Goal: Task Accomplishment & Management: Complete application form

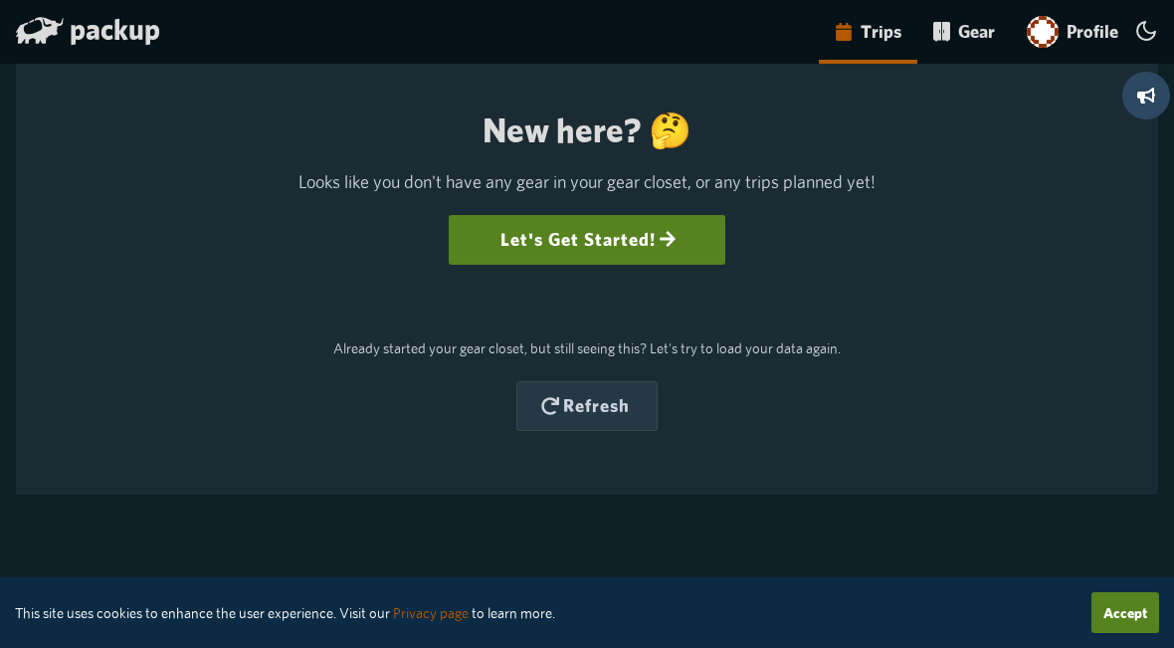
click at [664, 241] on icon at bounding box center [668, 239] width 18 height 18
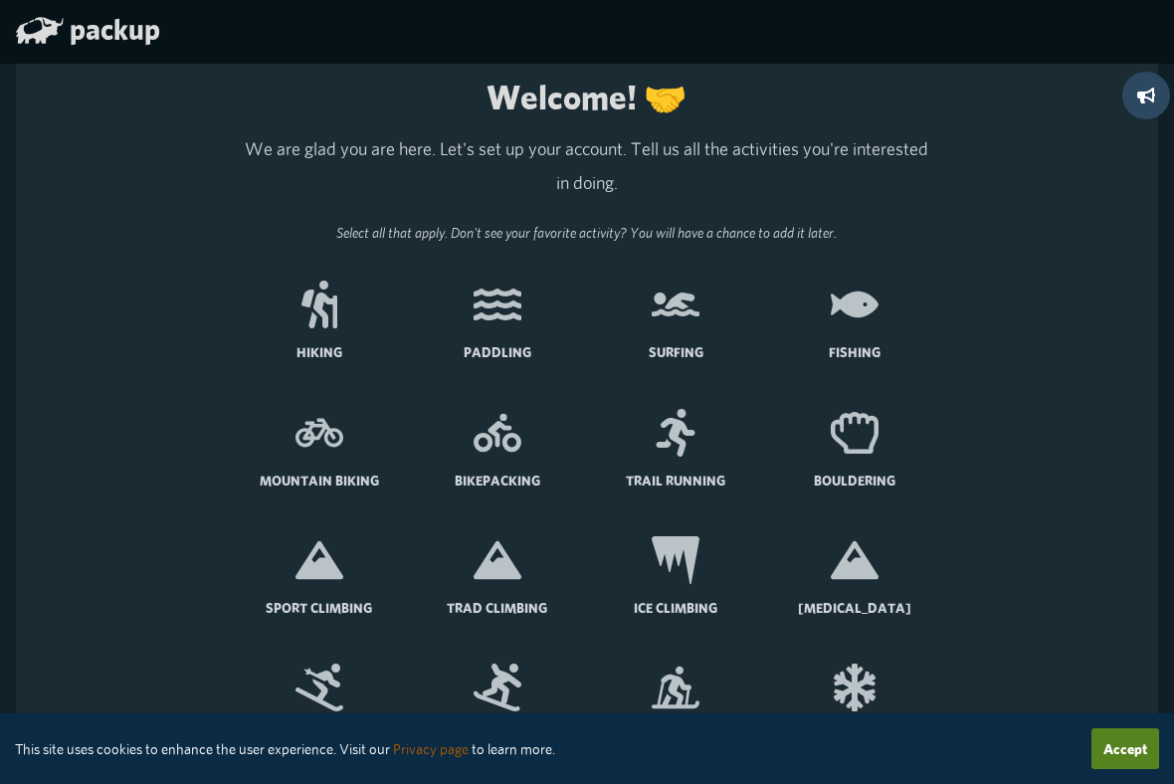
scroll to position [8, 0]
click at [328, 331] on label "Hiking" at bounding box center [319, 329] width 162 height 127
click at [0, 0] on input "Hiking" at bounding box center [0, 0] width 0 height 0
click at [857, 322] on icon at bounding box center [855, 306] width 48 height 48
click at [0, 0] on input "Fishing" at bounding box center [0, 0] width 0 height 0
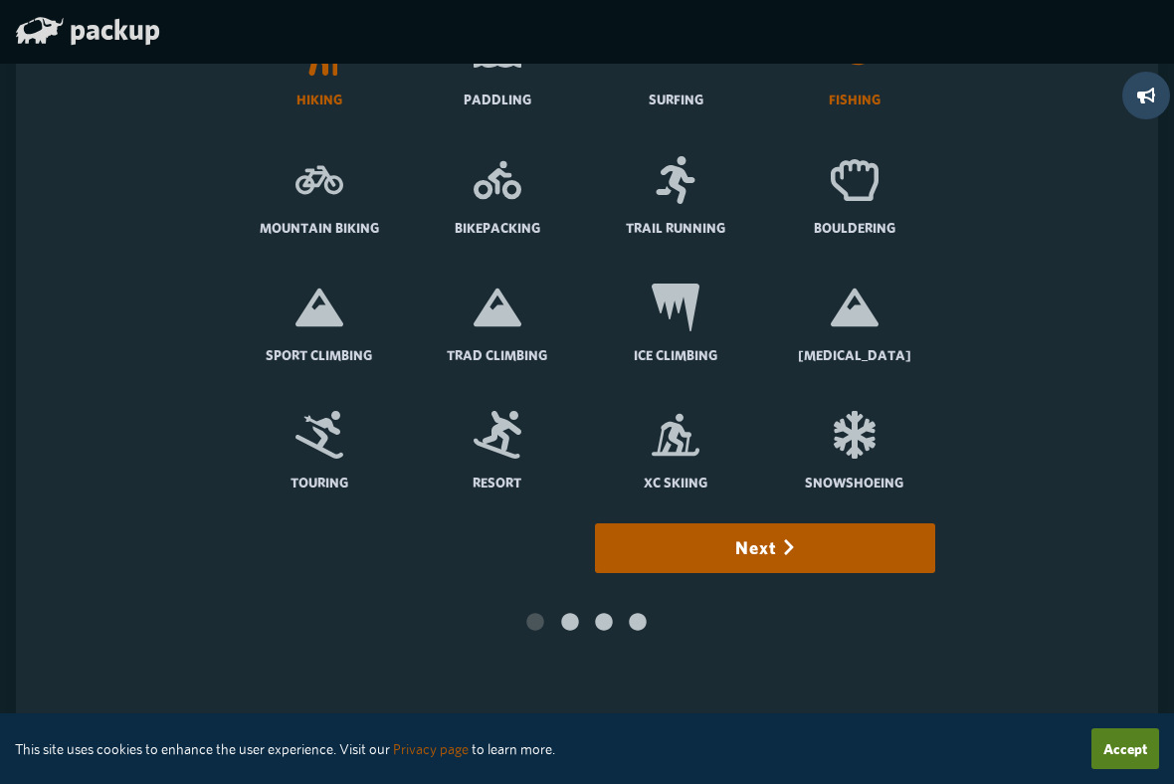
scroll to position [261, 0]
click at [336, 444] on icon at bounding box center [320, 436] width 48 height 48
click at [0, 0] on input "Touring" at bounding box center [0, 0] width 0 height 0
click at [495, 437] on icon at bounding box center [498, 436] width 48 height 48
click at [0, 0] on input "Resort" at bounding box center [0, 0] width 0 height 0
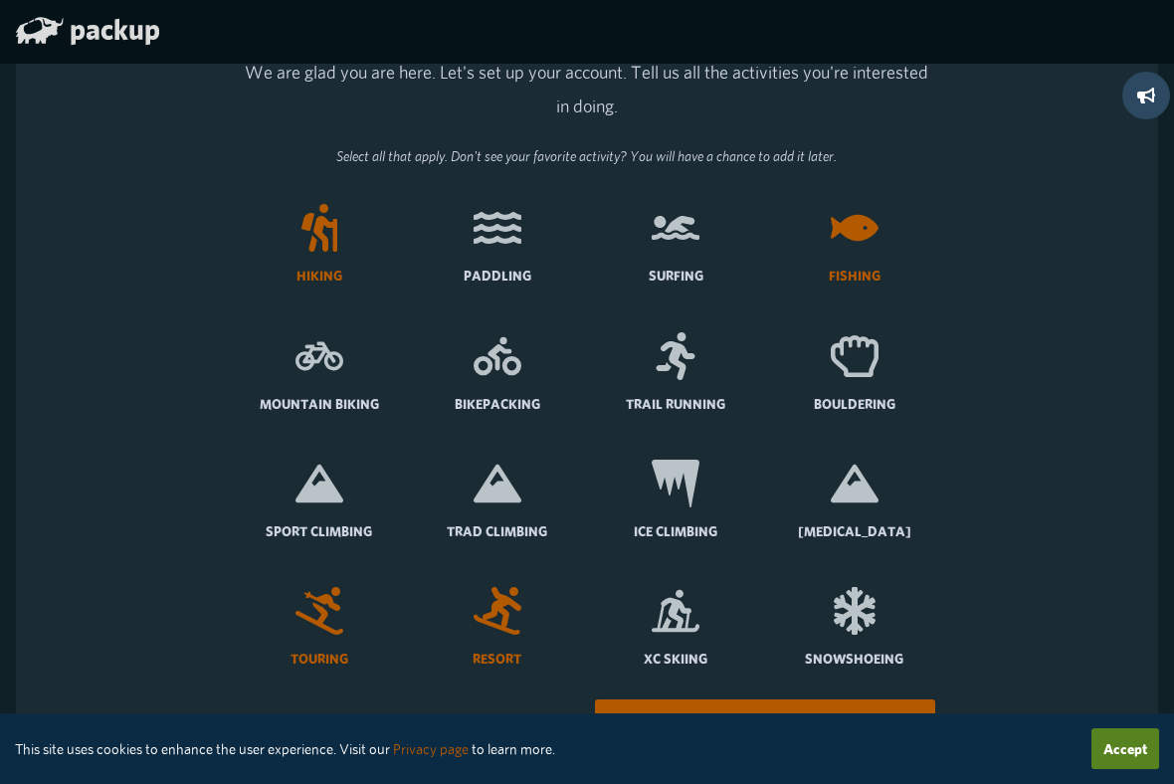
scroll to position [87, 0]
click at [514, 362] on icon at bounding box center [498, 355] width 48 height 48
click at [0, 0] on input "Bikepacking" at bounding box center [0, 0] width 0 height 0
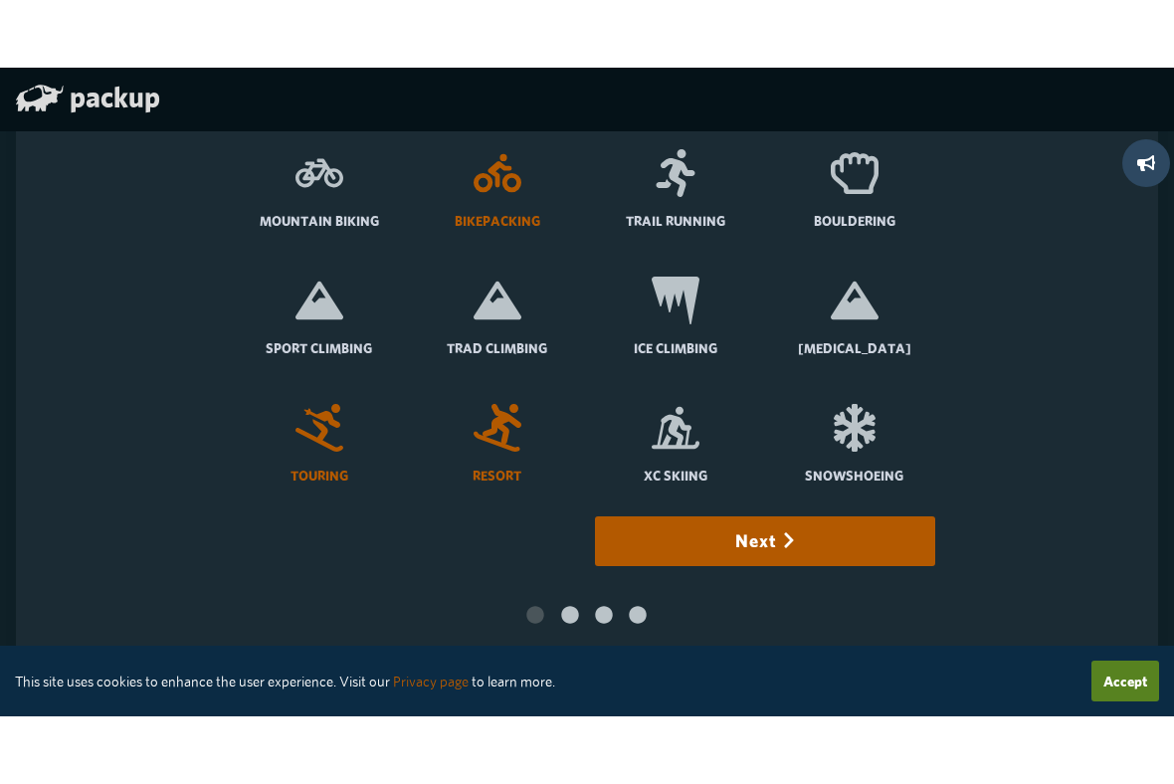
scroll to position [291, 0]
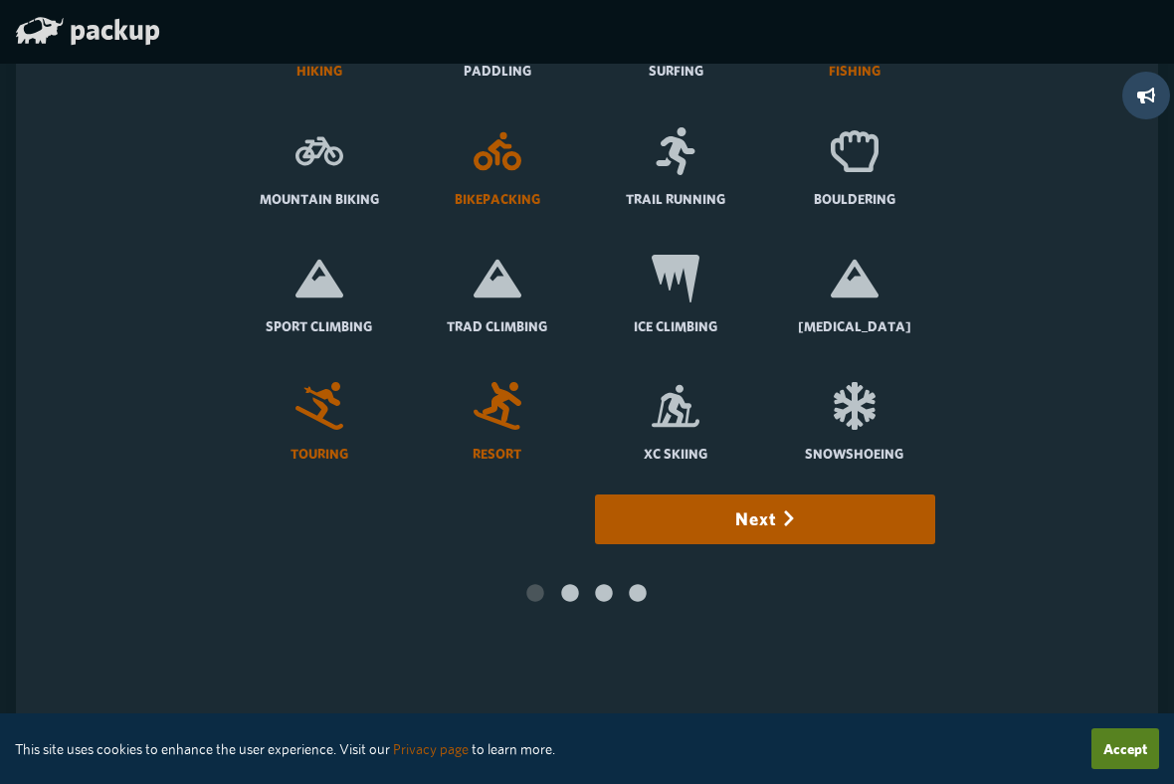
click at [793, 523] on icon "button" at bounding box center [789, 519] width 18 height 18
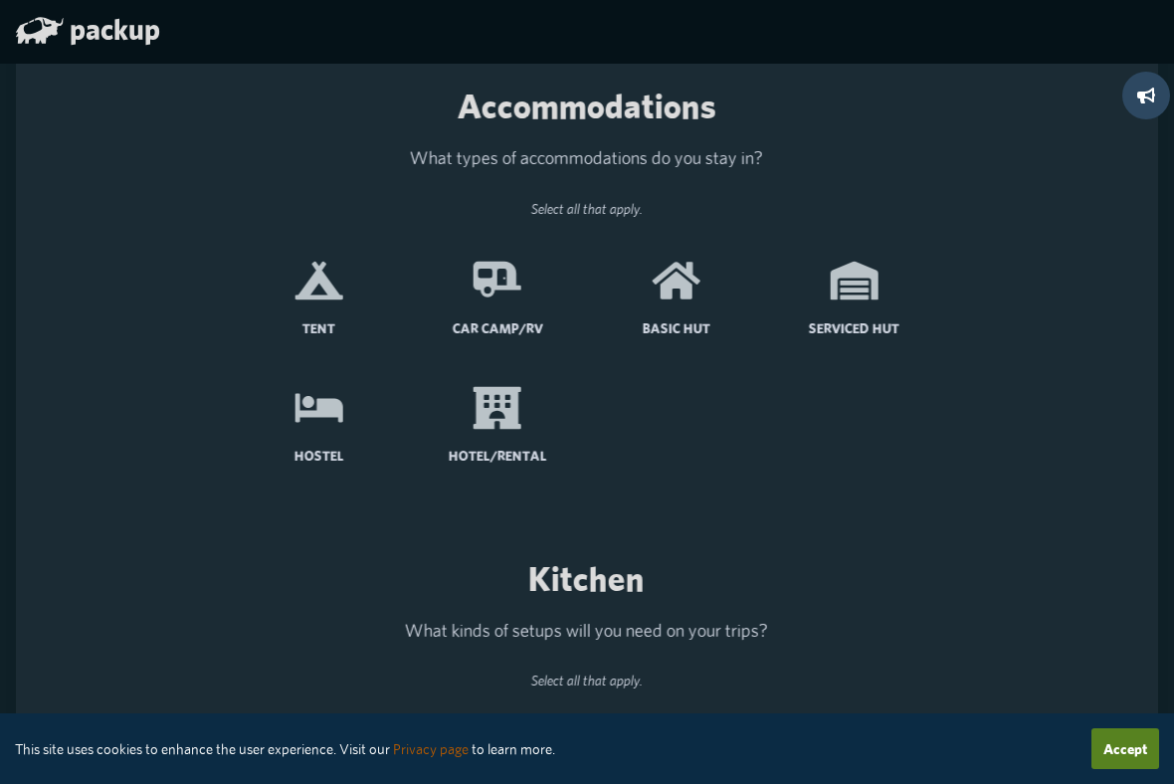
click at [512, 424] on icon at bounding box center [498, 408] width 48 height 43
click at [0, 0] on input "Hotel/Rental" at bounding box center [0, 0] width 0 height 0
click at [332, 304] on icon at bounding box center [320, 281] width 48 height 48
click at [0, 0] on input "Tent" at bounding box center [0, 0] width 0 height 0
click at [507, 278] on icon at bounding box center [498, 281] width 48 height 48
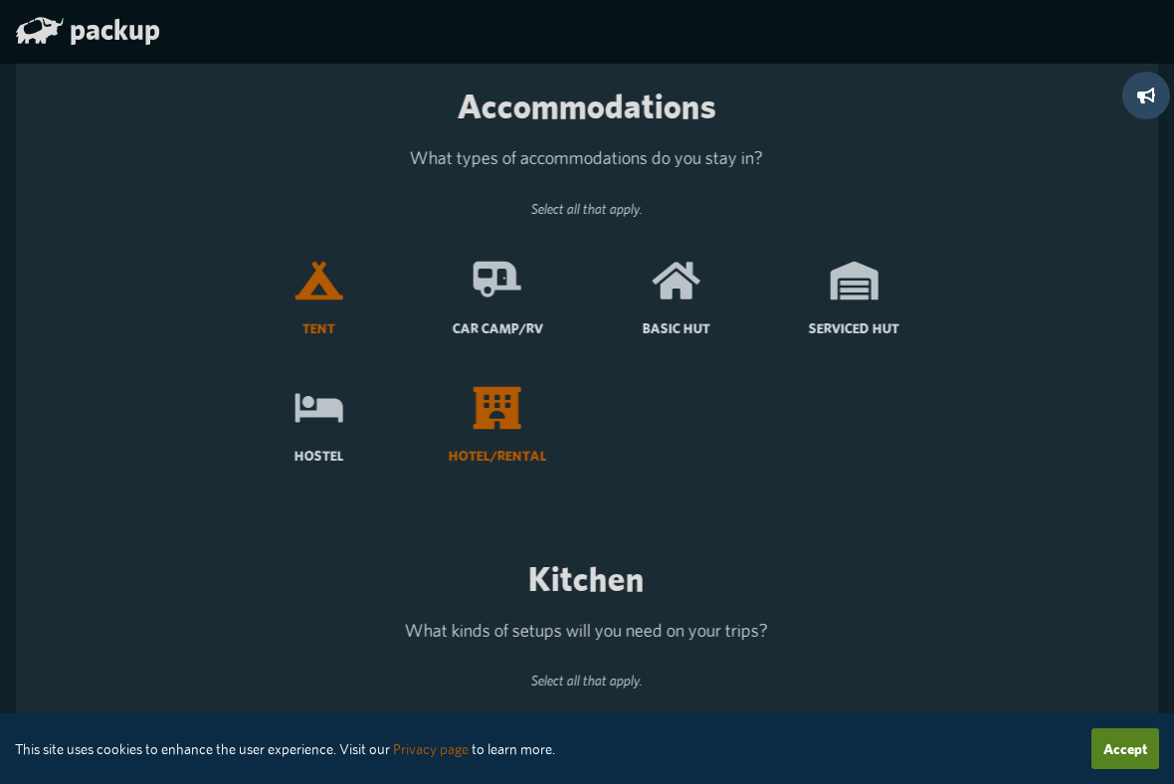
click at [0, 0] on input "Car Camp/RV" at bounding box center [0, 0] width 0 height 0
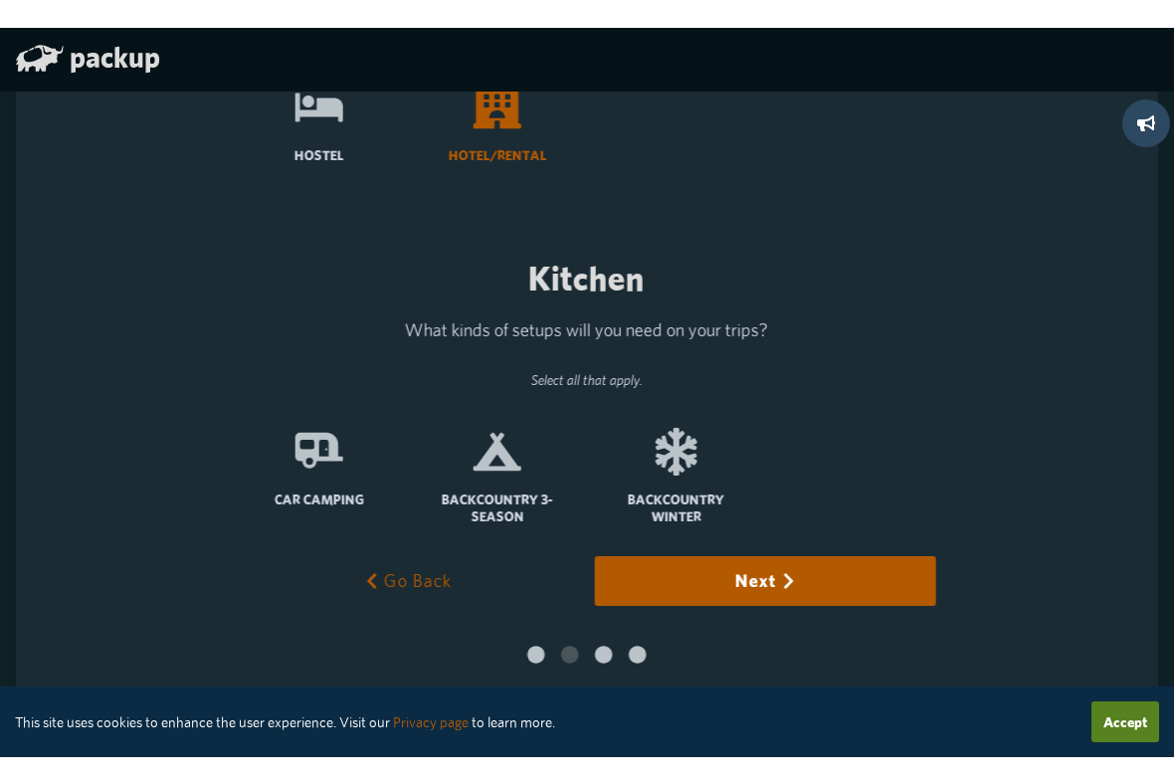
scroll to position [314, 0]
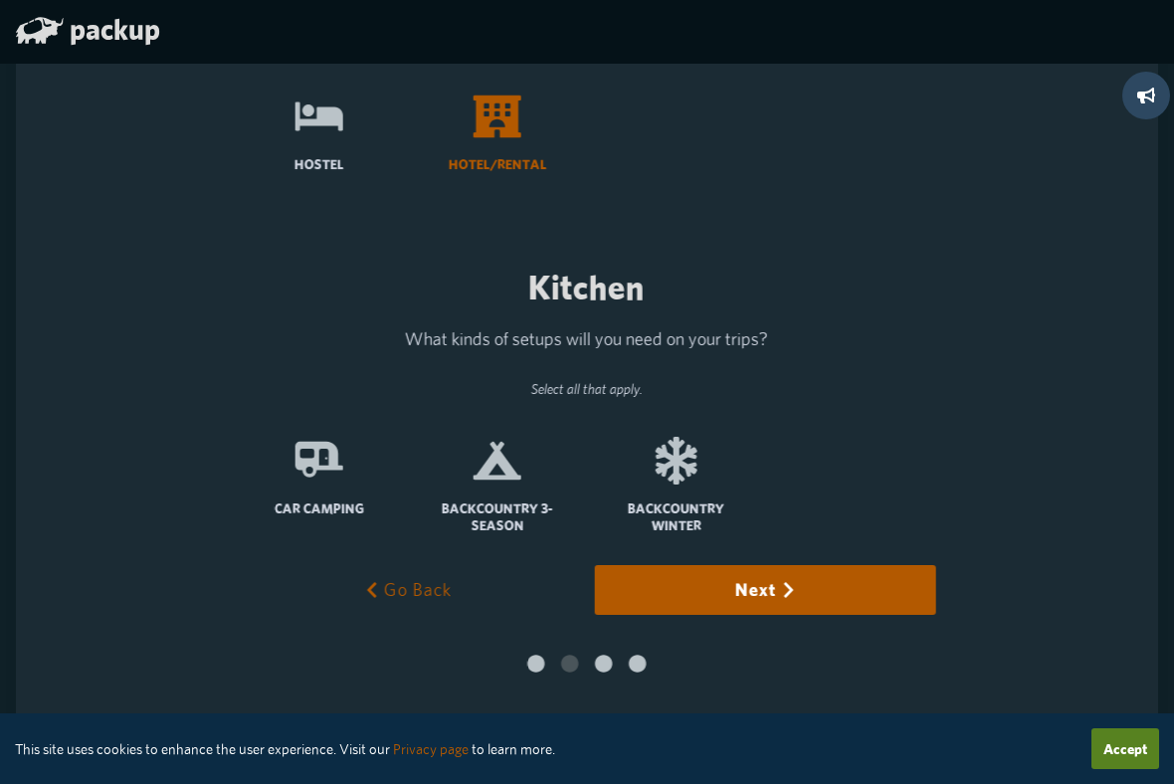
click at [324, 457] on icon at bounding box center [320, 461] width 48 height 48
click at [0, 0] on input "Car Camping" at bounding box center [0, 0] width 0 height 0
click at [506, 457] on icon at bounding box center [498, 461] width 48 height 38
click at [0, 0] on input "Backcountry 3-Season" at bounding box center [0, 0] width 0 height 0
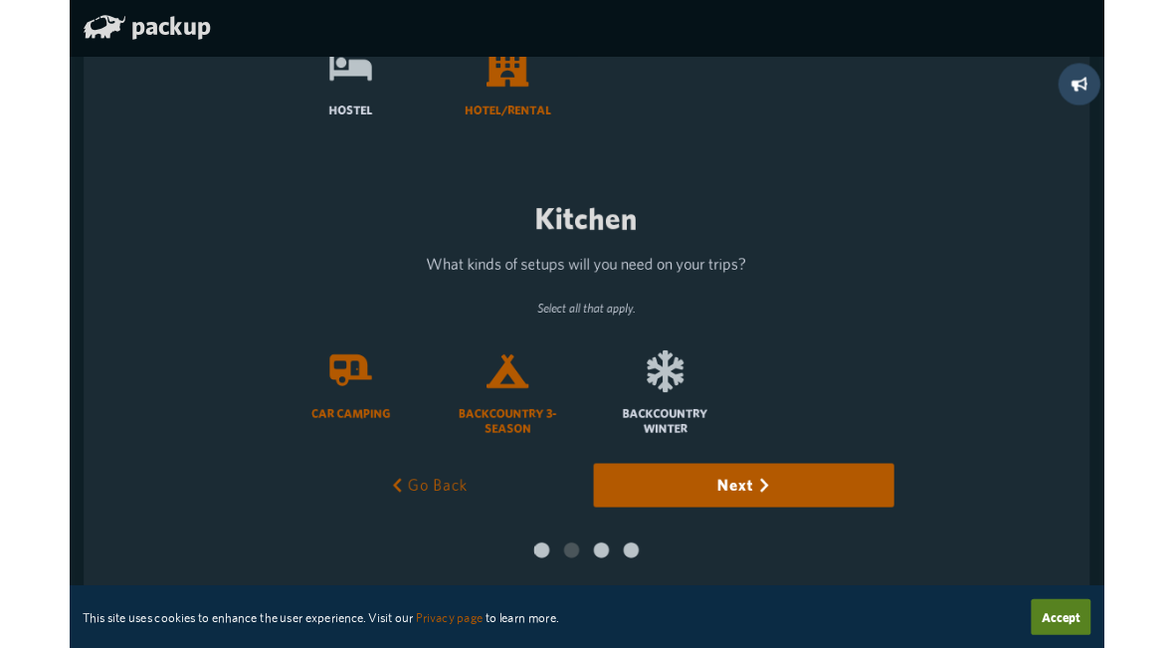
scroll to position [408, 0]
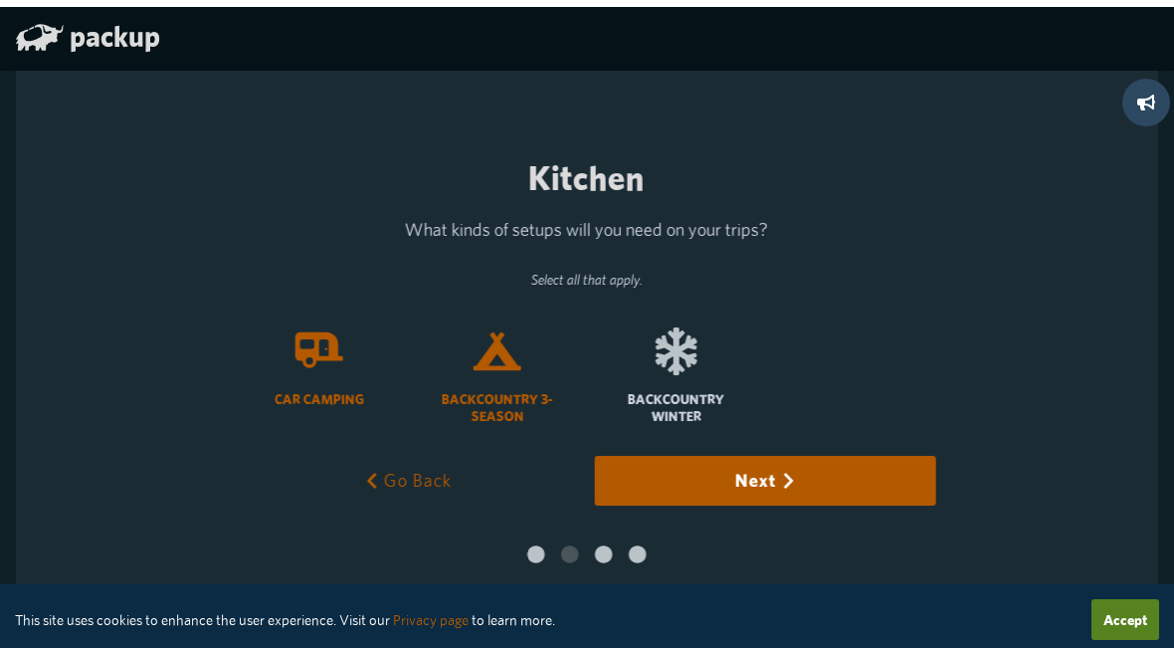
click at [780, 471] on icon "button" at bounding box center [789, 474] width 18 height 18
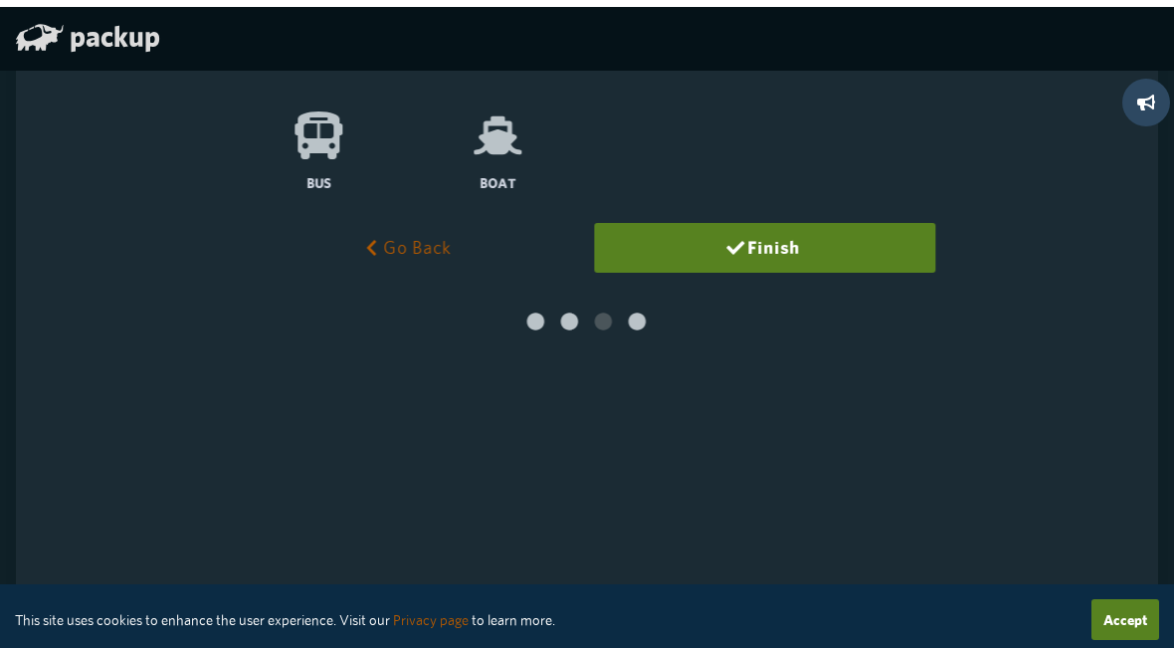
click at [508, 132] on icon at bounding box center [498, 127] width 48 height 38
click at [0, 0] on input "Boat" at bounding box center [0, 0] width 0 height 0
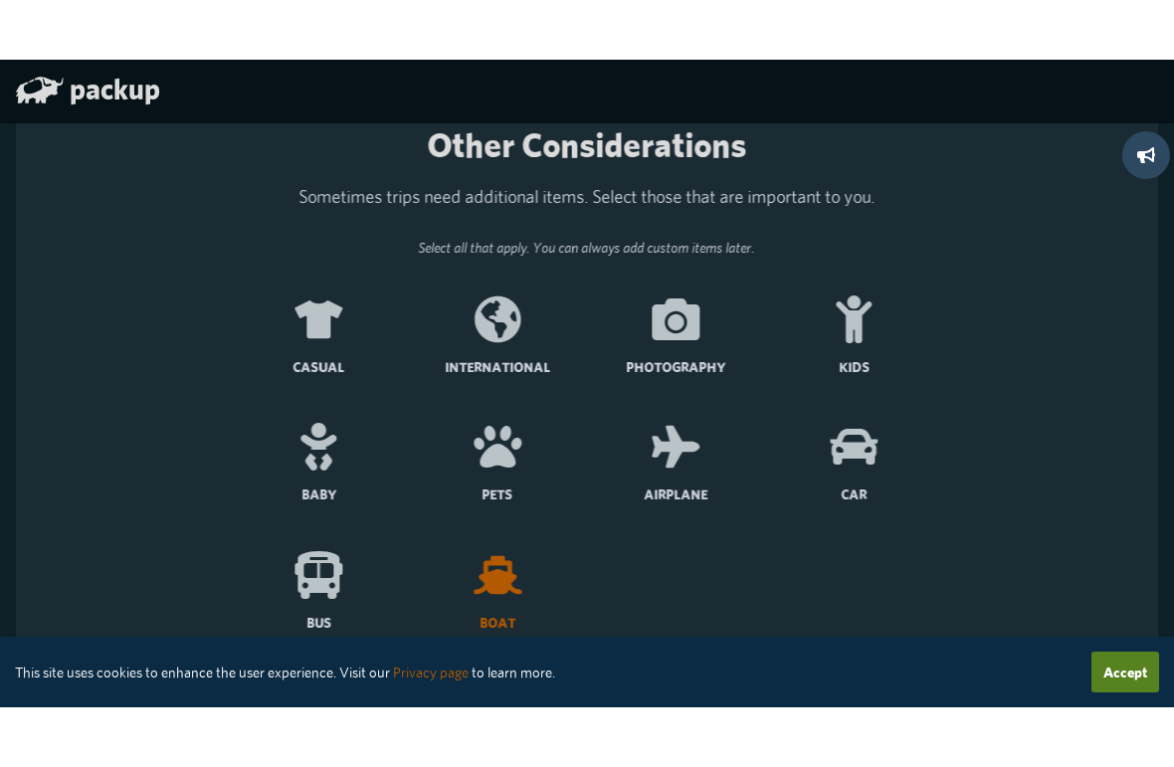
scroll to position [0, 0]
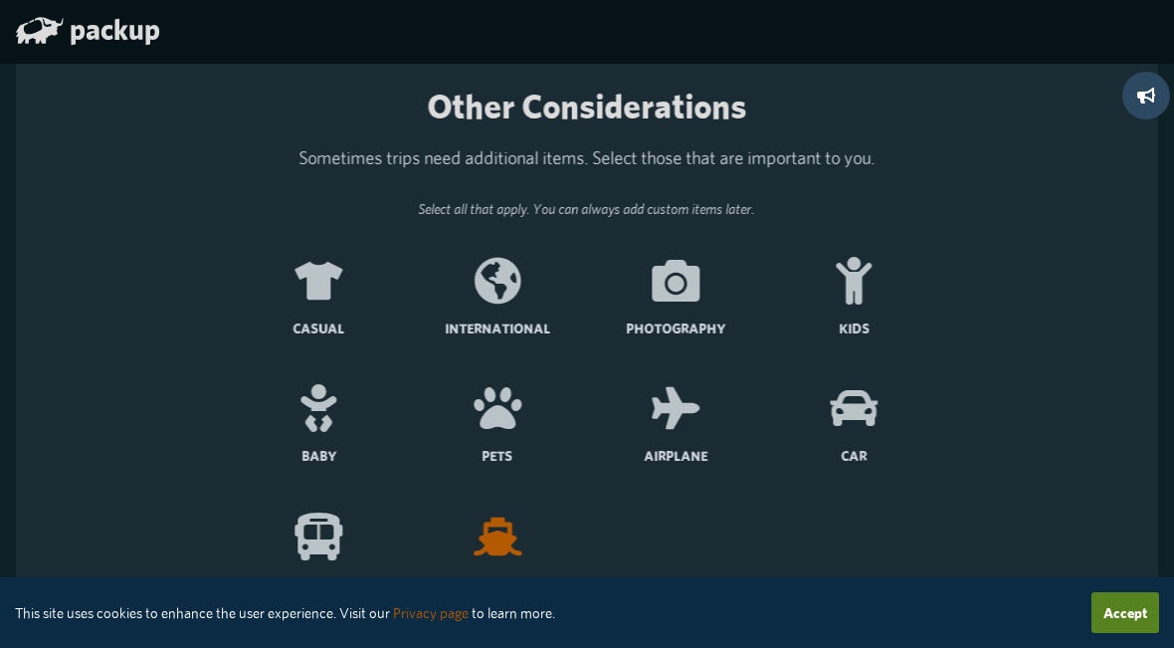
click at [326, 296] on icon at bounding box center [320, 281] width 48 height 38
click at [0, 0] on input "Casual" at bounding box center [0, 0] width 0 height 0
click at [693, 287] on icon at bounding box center [677, 281] width 48 height 42
click at [0, 0] on input "Photography" at bounding box center [0, 0] width 0 height 0
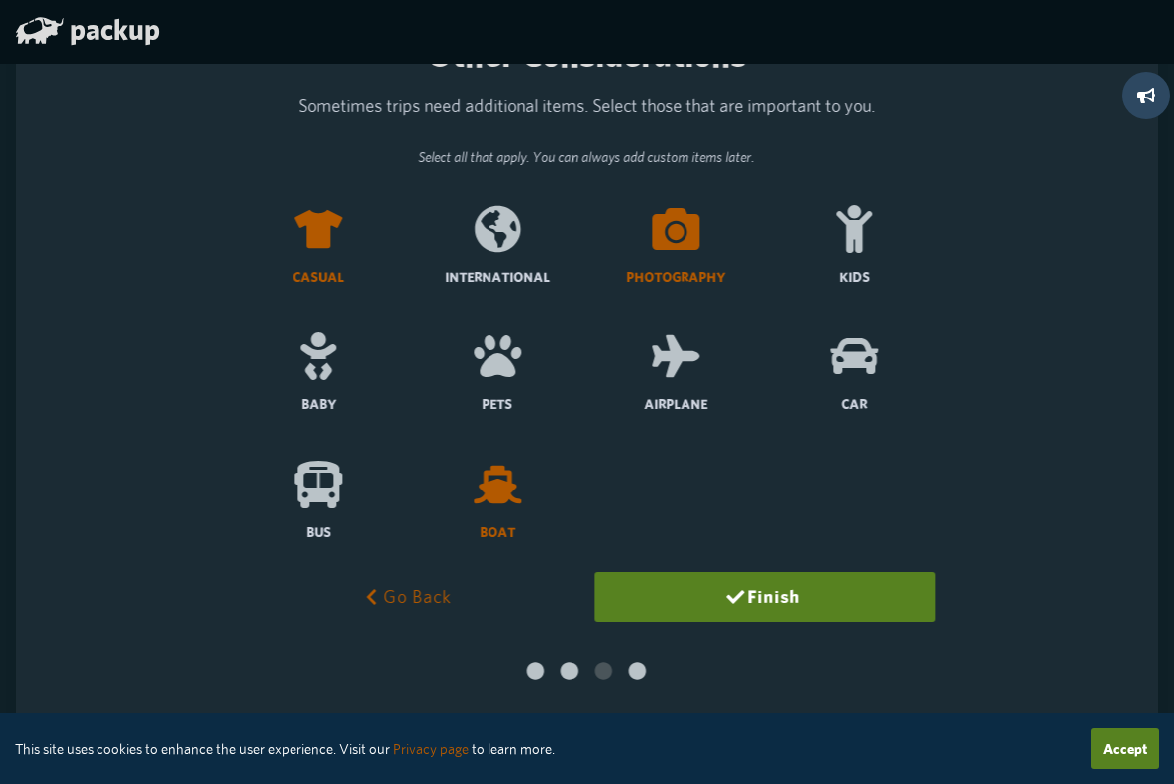
scroll to position [54, 0]
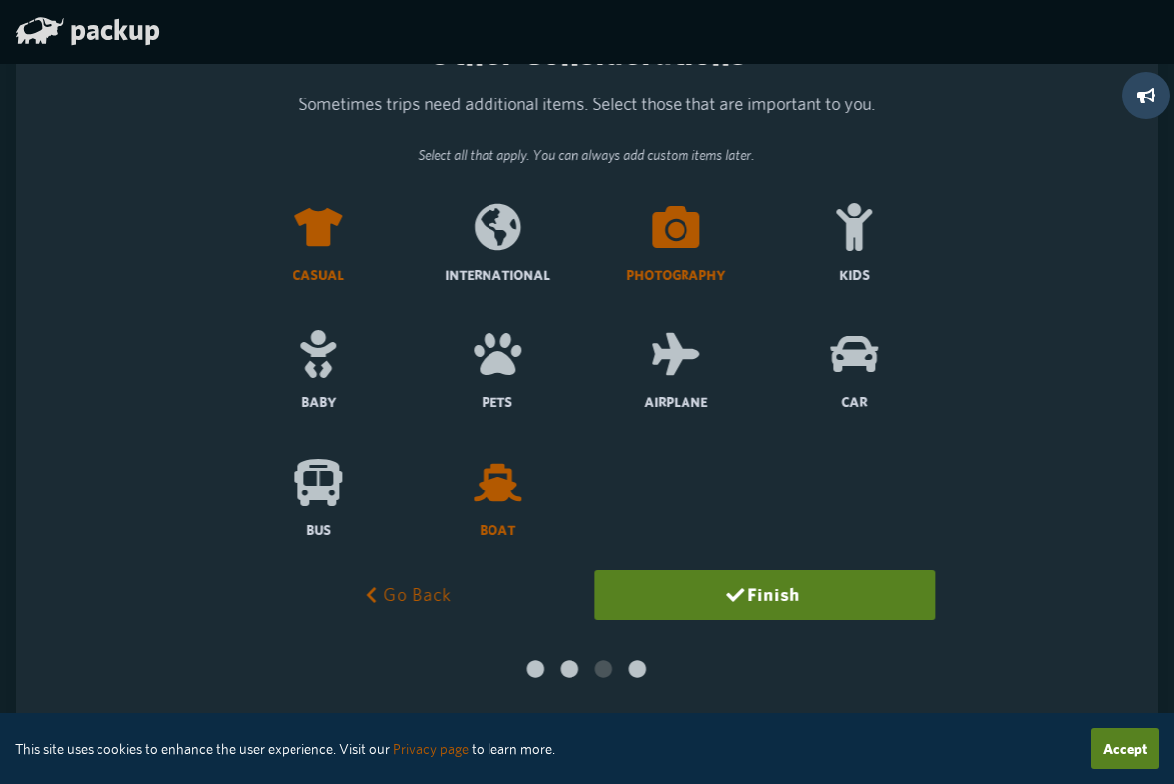
click at [859, 358] on icon at bounding box center [855, 354] width 48 height 36
click at [0, 0] on input "Car" at bounding box center [0, 0] width 0 height 0
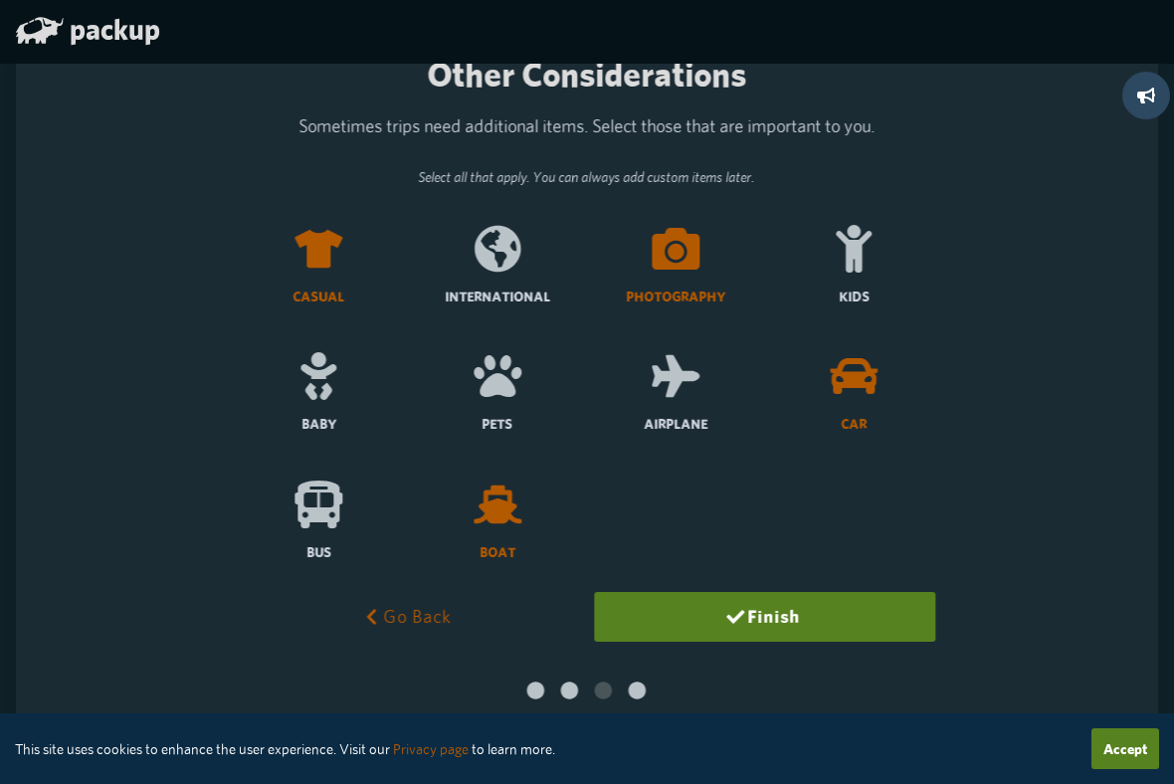
scroll to position [33, 0]
click at [330, 504] on icon at bounding box center [320, 504] width 48 height 48
click at [0, 0] on input "Bus" at bounding box center [0, 0] width 0 height 0
click at [784, 609] on button "Finish" at bounding box center [765, 616] width 341 height 50
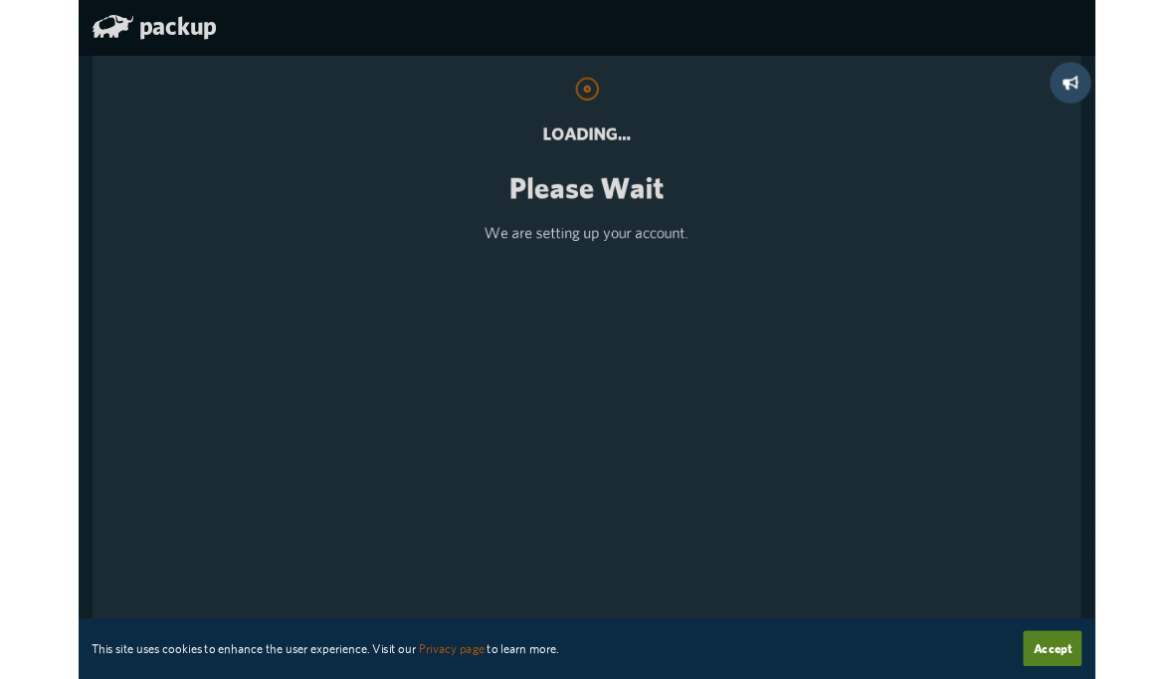
scroll to position [0, 0]
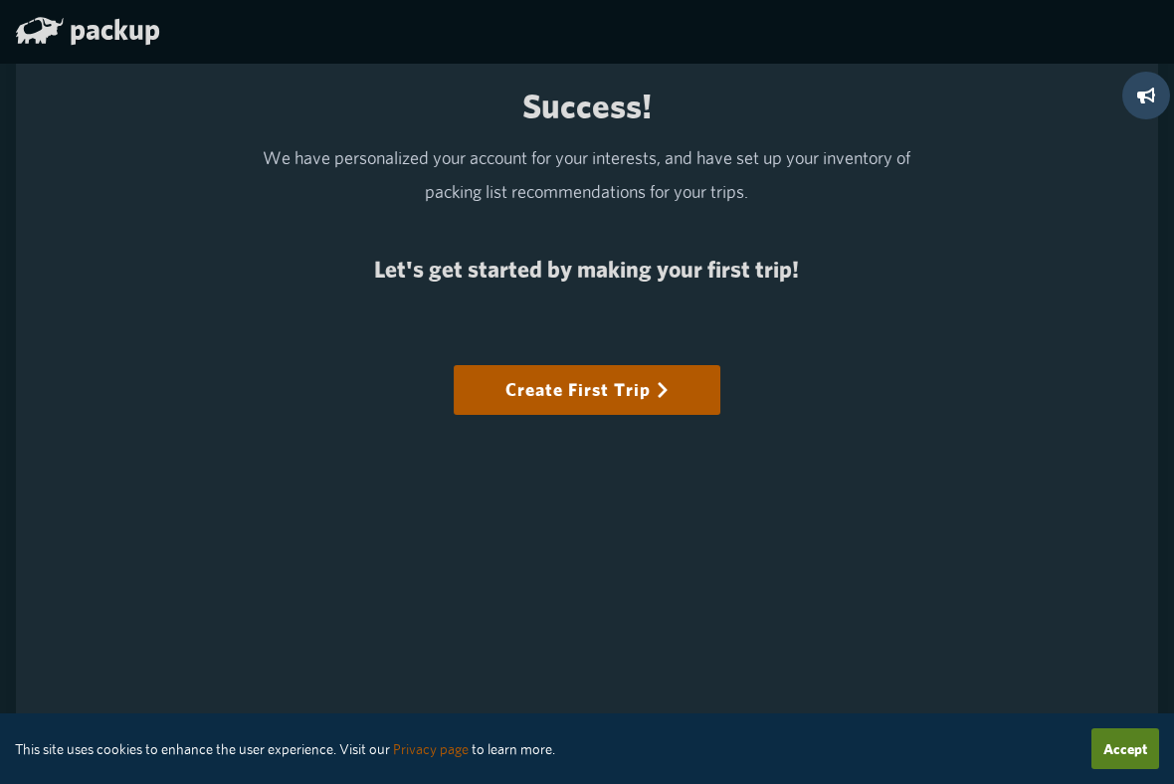
click at [669, 391] on icon at bounding box center [663, 390] width 18 height 18
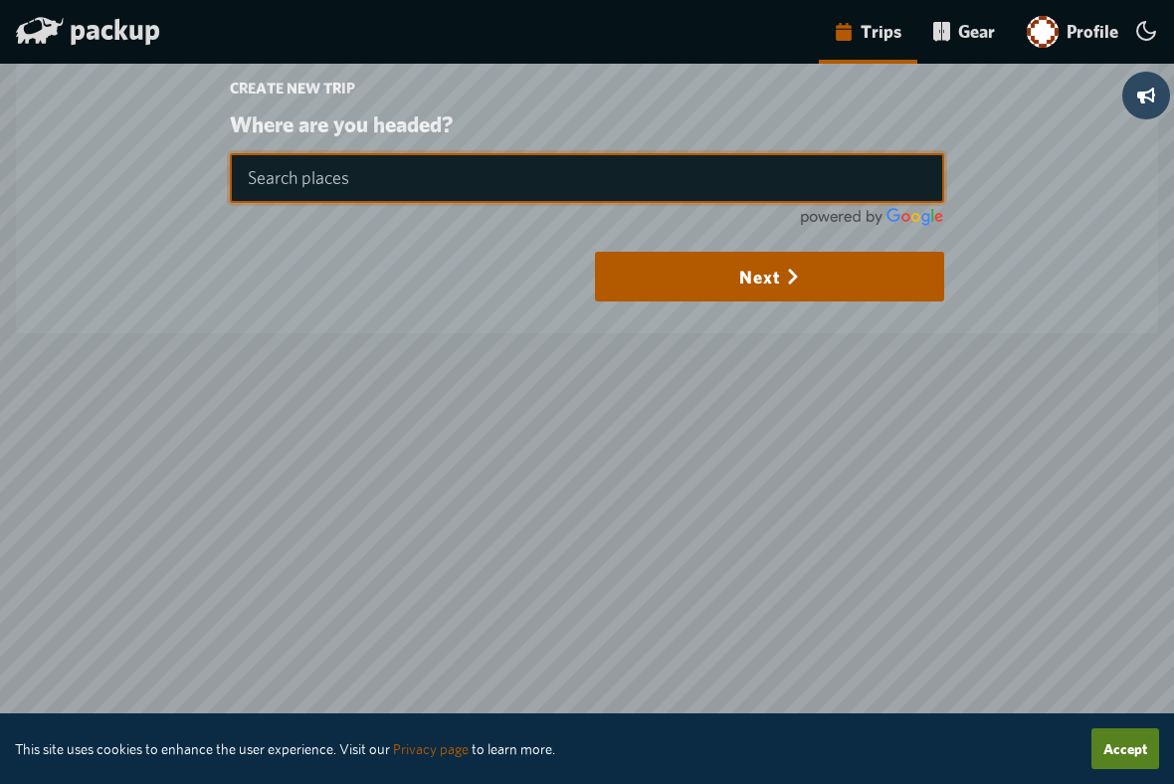
click at [331, 181] on input "text" at bounding box center [587, 178] width 714 height 50
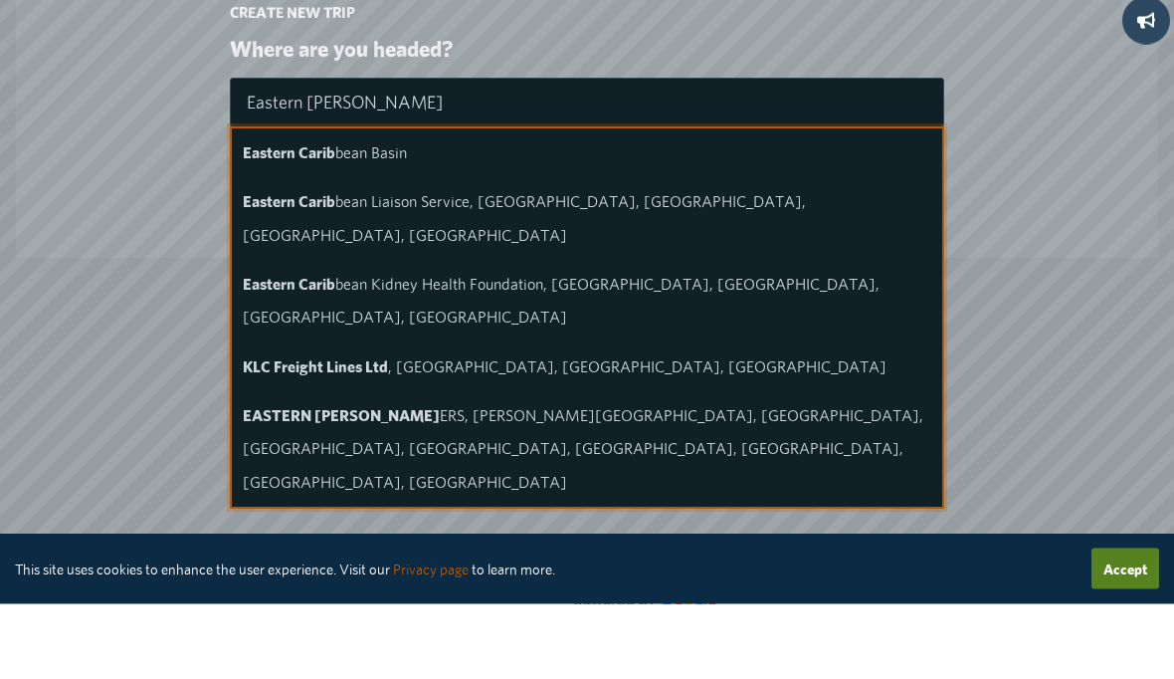
click at [383, 219] on span "Eastern Carib bean Basin" at bounding box center [325, 228] width 164 height 19
type input "[GEOGRAPHIC_DATA]"
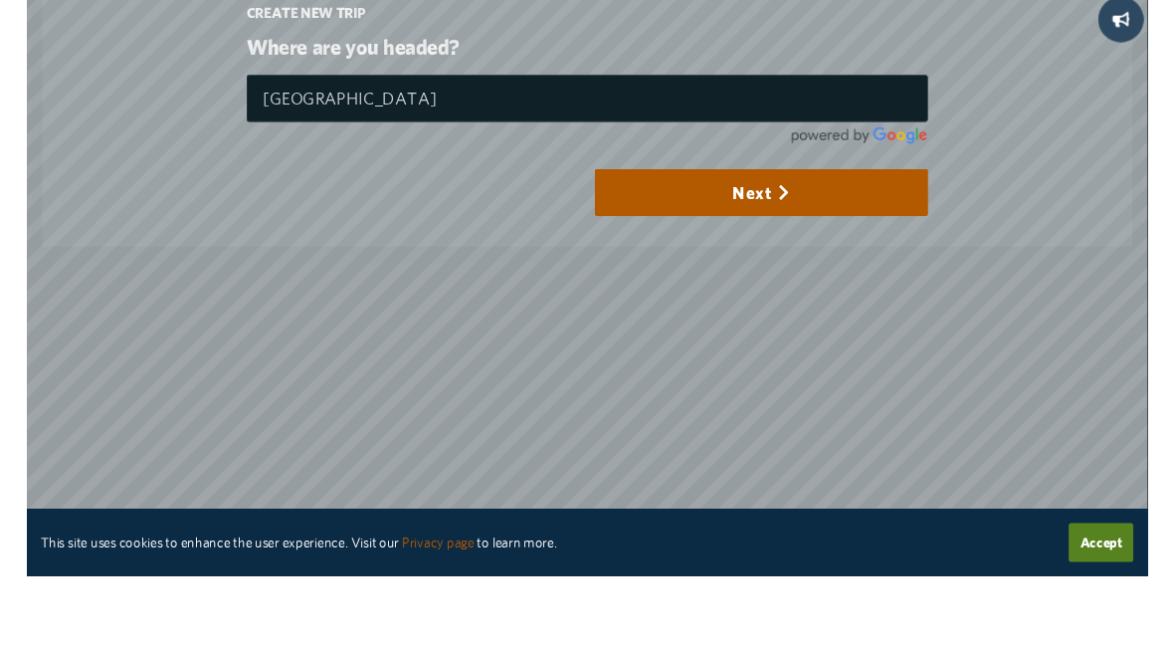
scroll to position [76, 0]
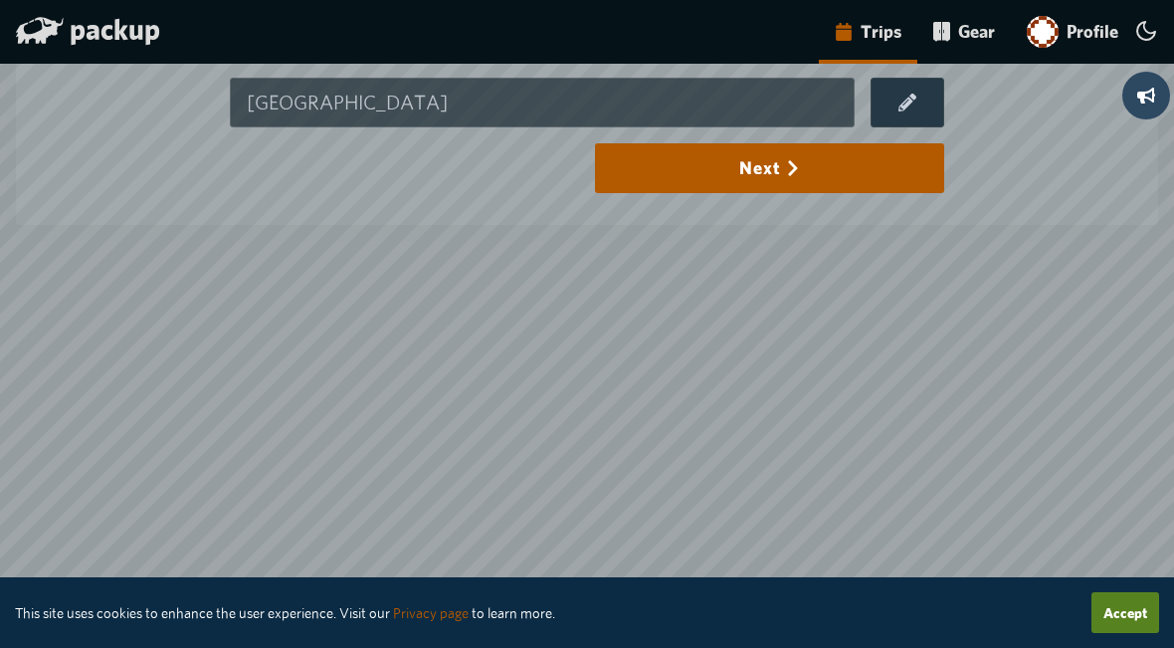
click at [797, 175] on icon "submit" at bounding box center [793, 168] width 18 height 18
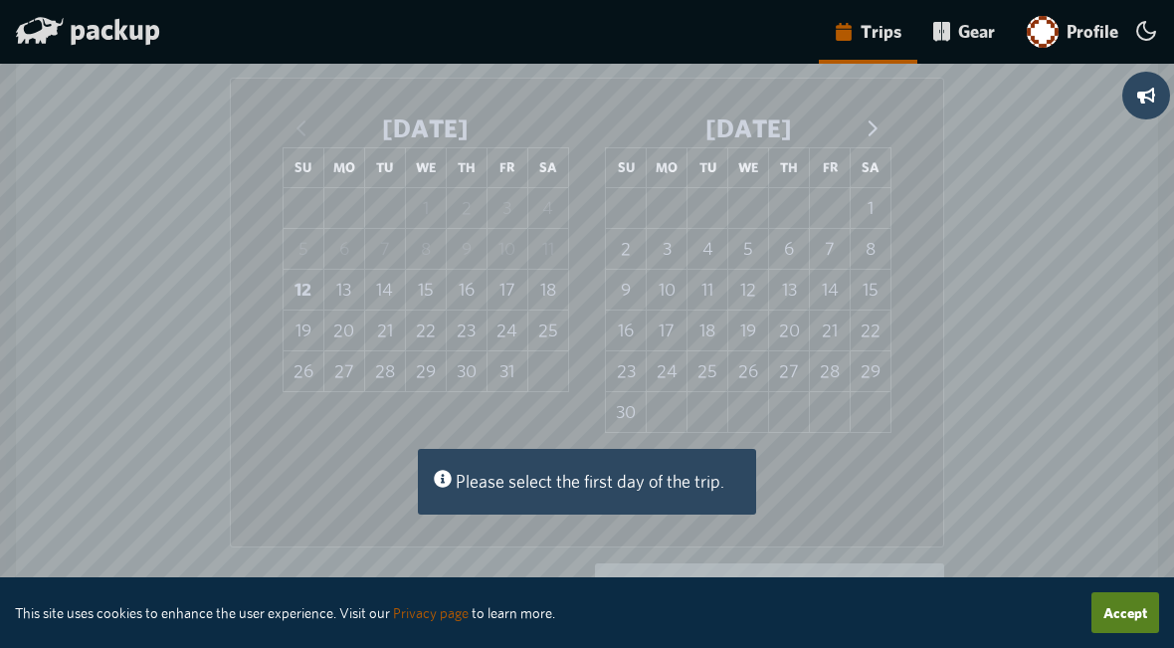
click at [836, 291] on button "14" at bounding box center [830, 290] width 40 height 40
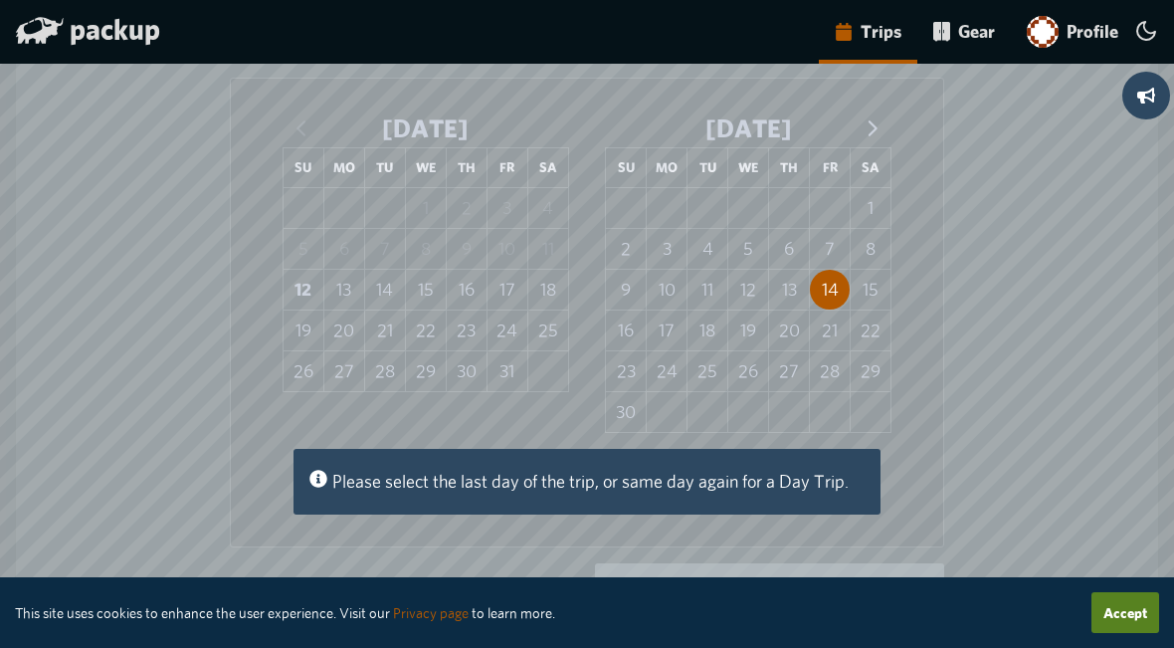
click at [630, 372] on button "23" at bounding box center [626, 371] width 40 height 40
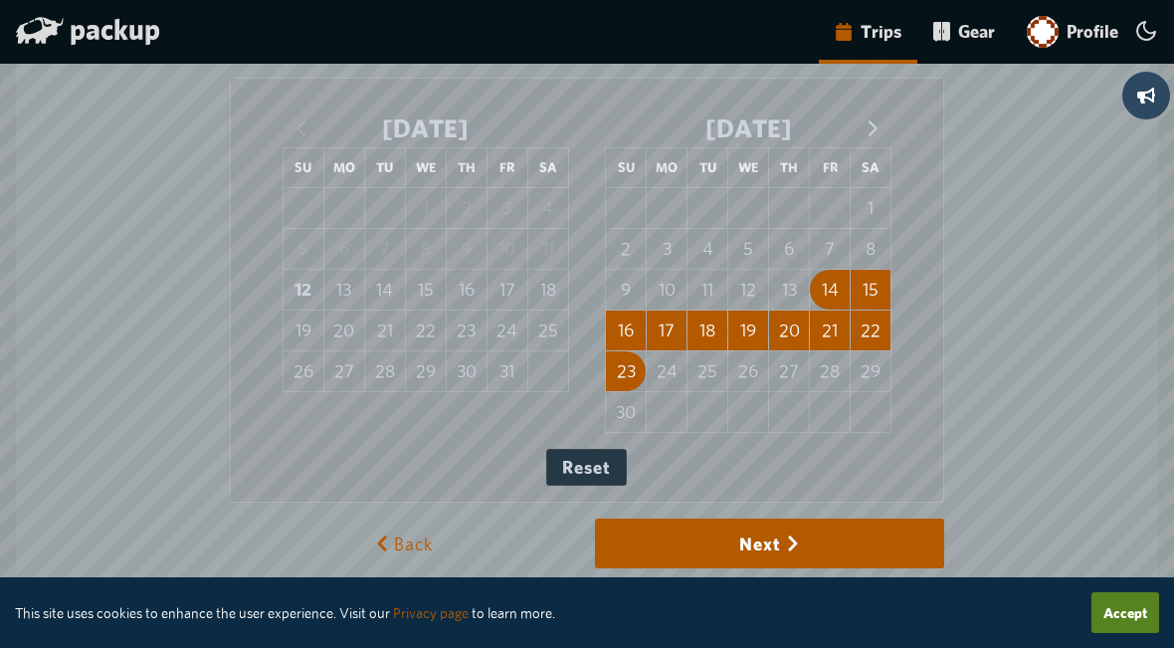
click at [671, 370] on button "24" at bounding box center [667, 371] width 40 height 40
click at [797, 542] on icon "submit" at bounding box center [793, 543] width 9 height 15
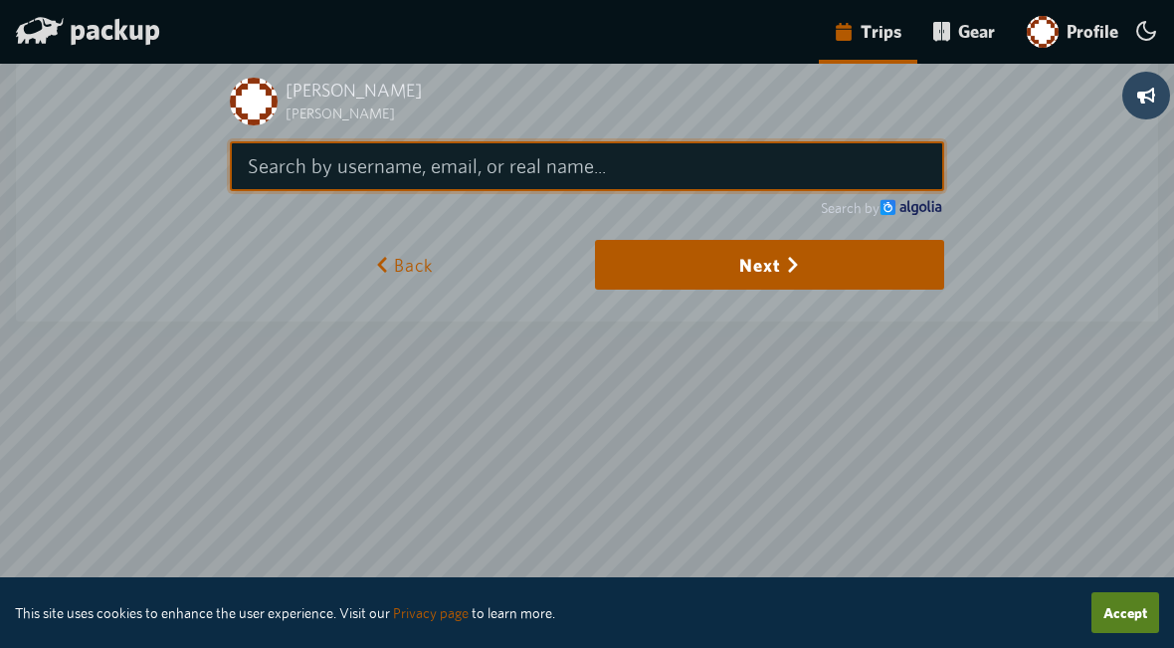
click at [389, 168] on input "search" at bounding box center [587, 166] width 714 height 50
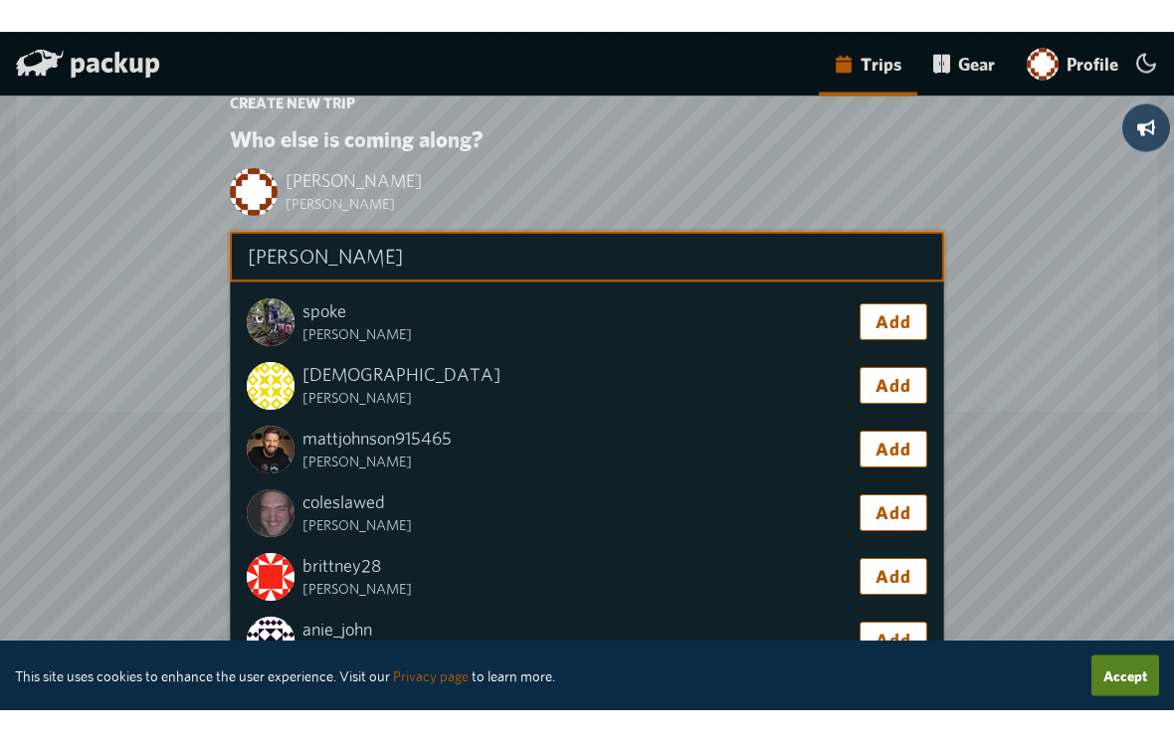
scroll to position [0, 0]
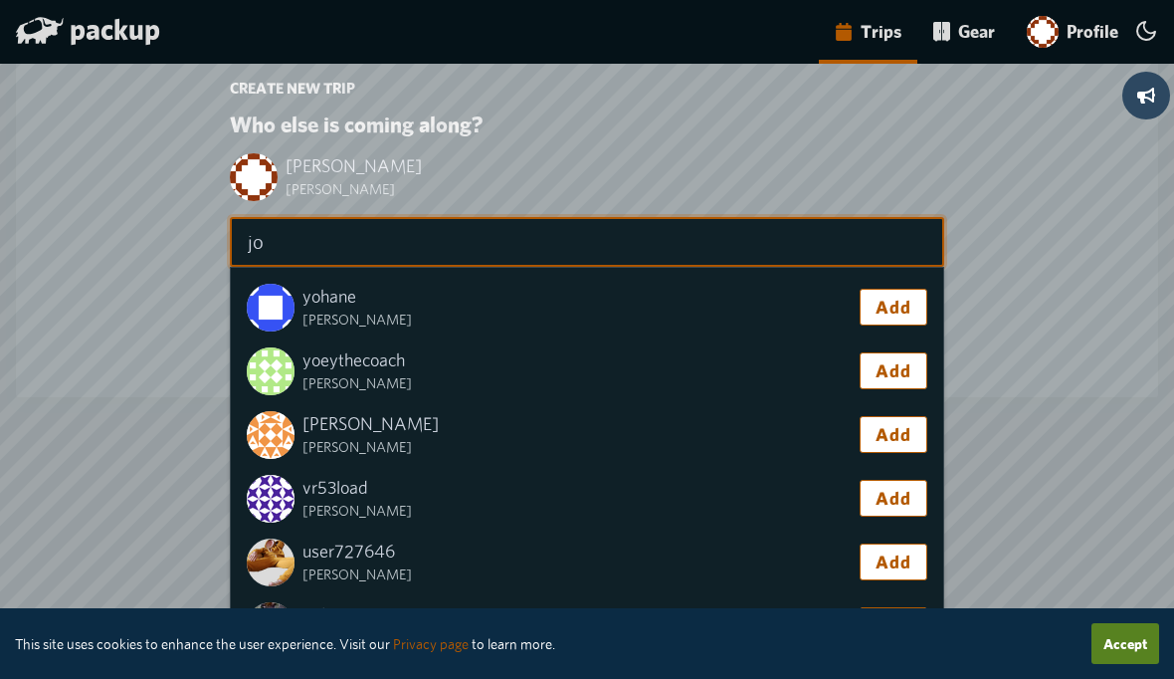
type input "j"
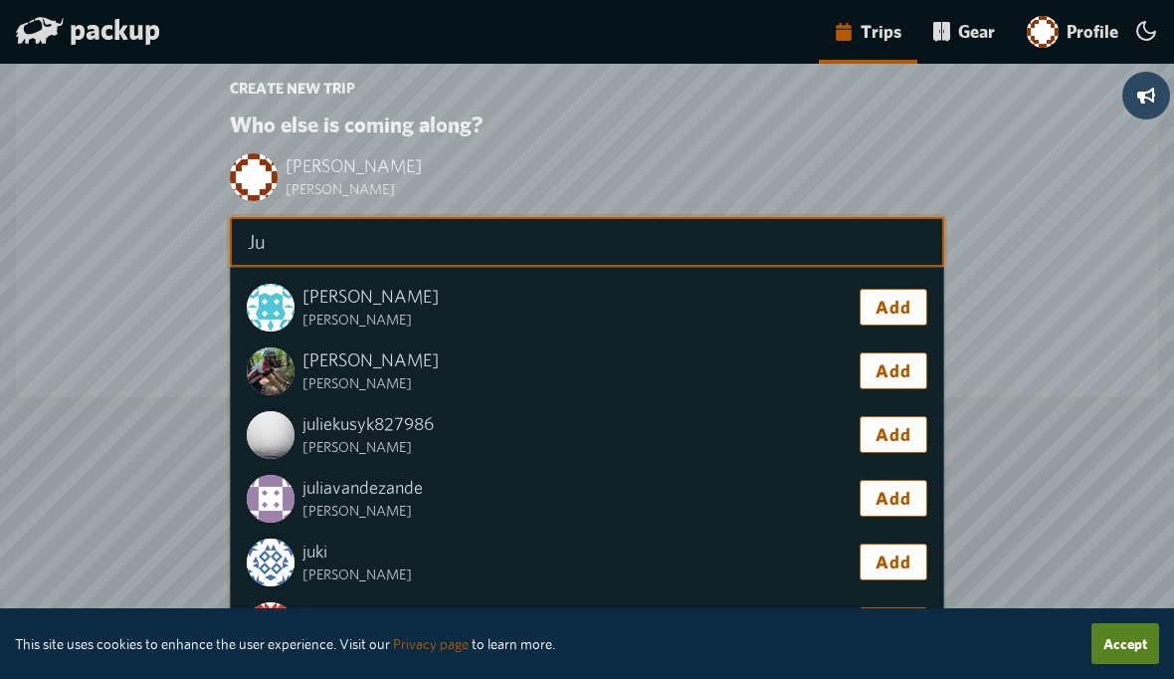
type input "J"
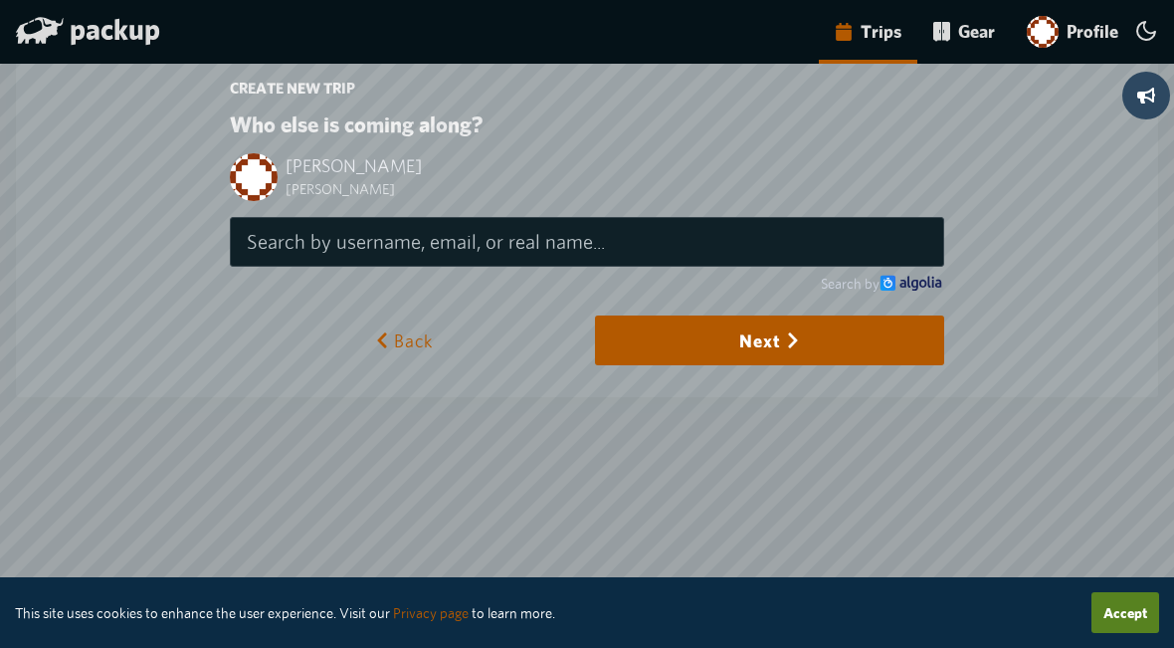
click at [812, 338] on button "Next" at bounding box center [769, 340] width 349 height 50
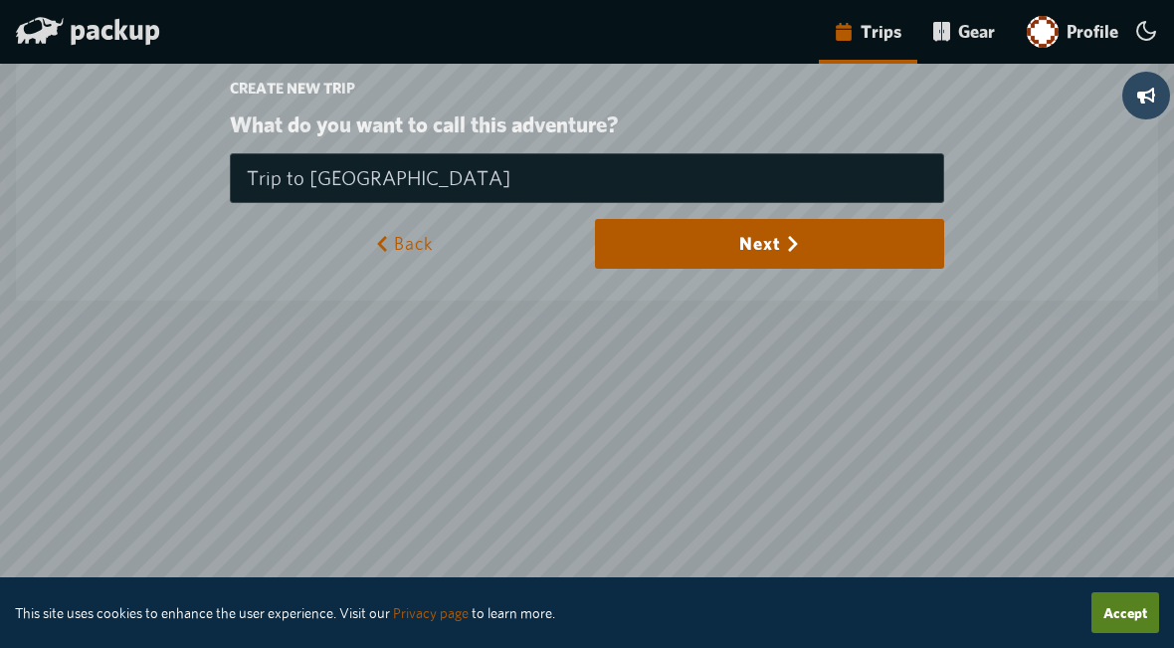
click at [782, 241] on button "Next" at bounding box center [769, 244] width 349 height 50
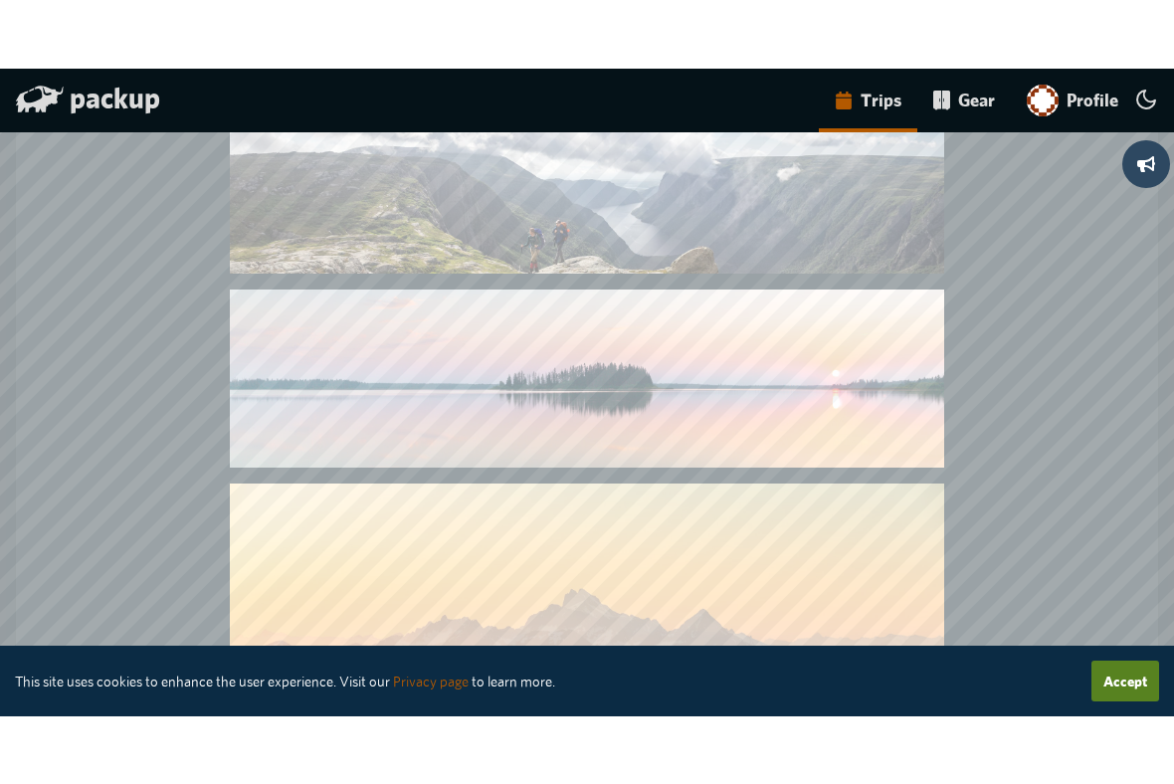
scroll to position [2675, 0]
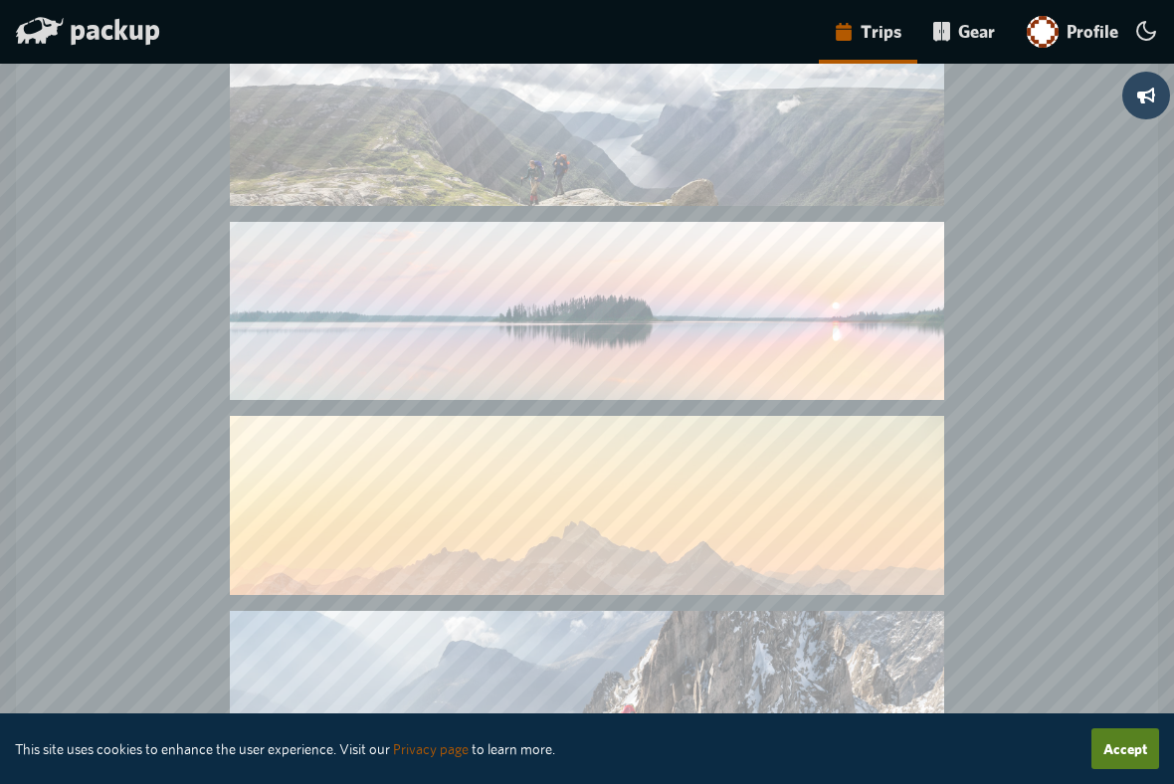
click at [737, 331] on img at bounding box center [587, 311] width 714 height 178
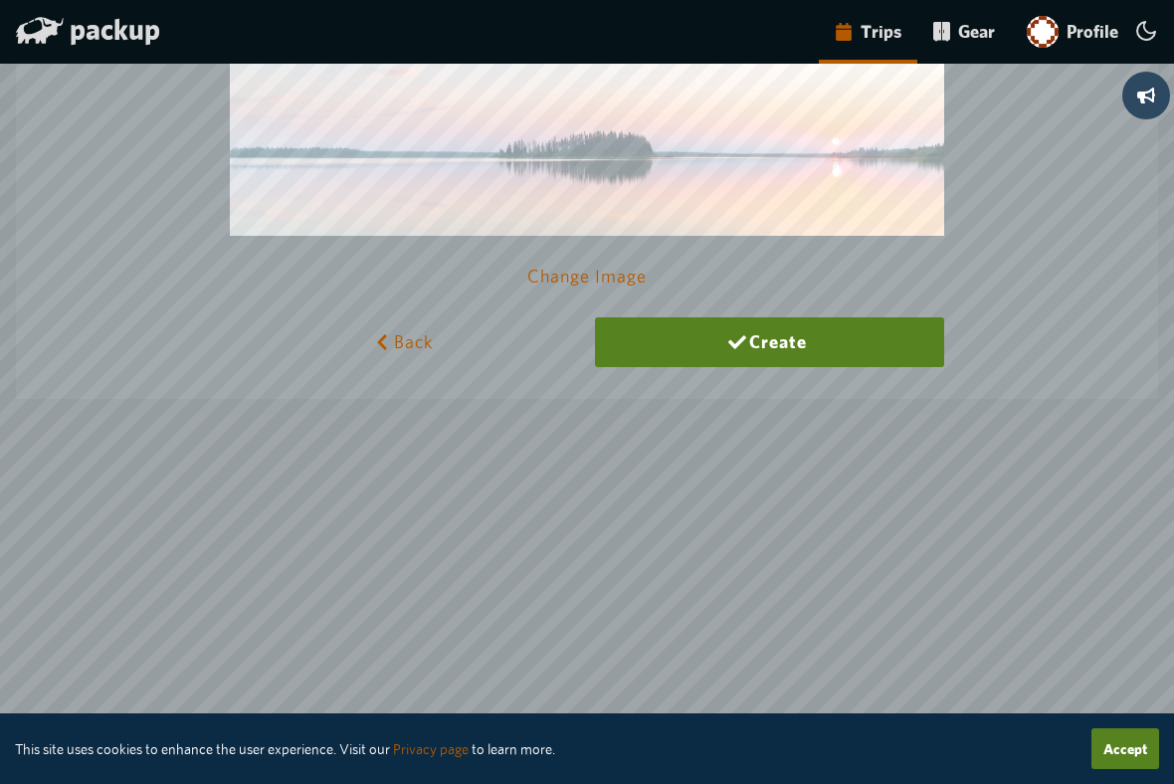
scroll to position [0, 0]
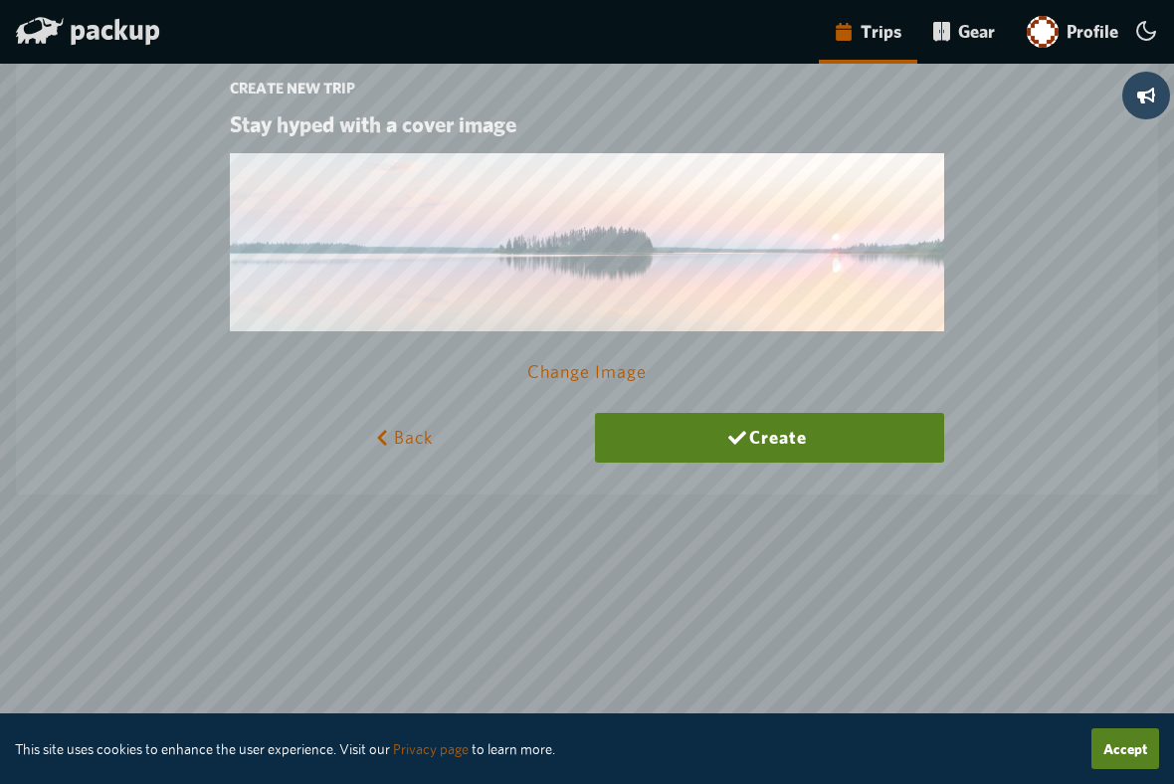
click at [806, 429] on button "Create" at bounding box center [769, 438] width 349 height 50
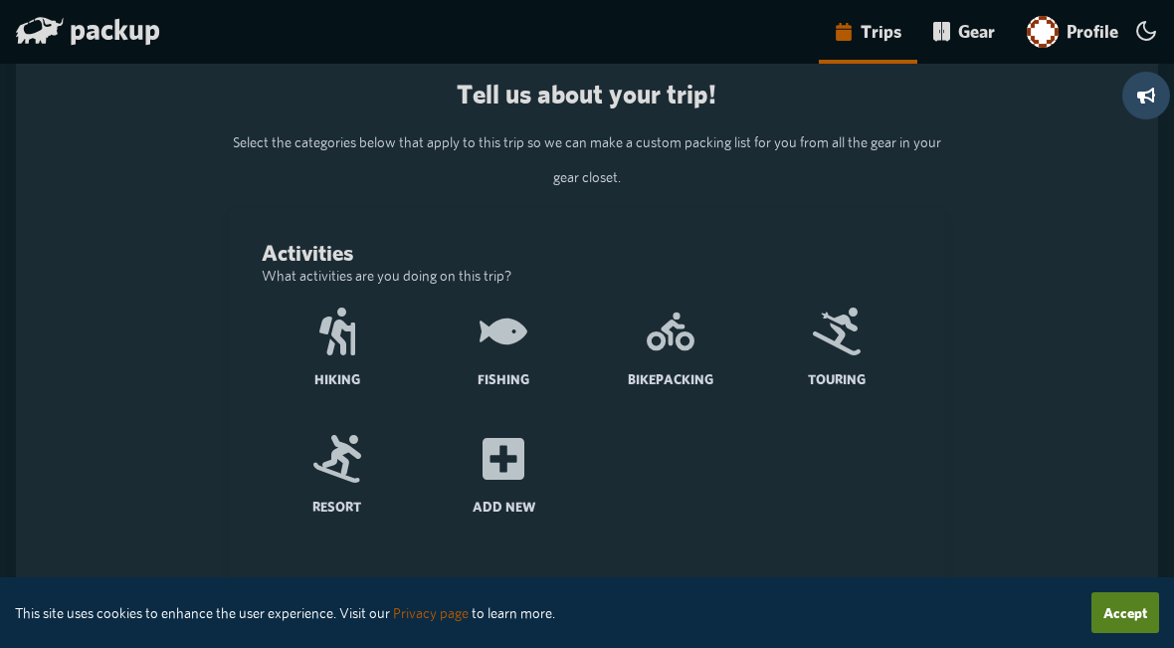
click at [1094, 31] on link "Profile" at bounding box center [1072, 32] width 123 height 64
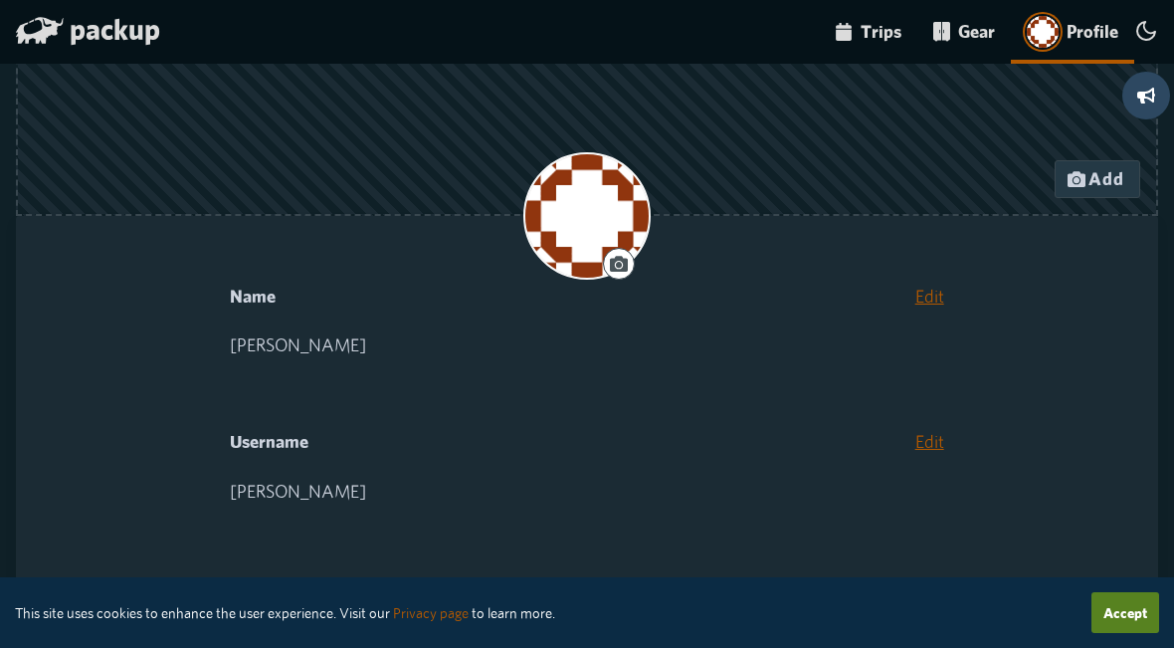
click at [965, 31] on link "Gear" at bounding box center [965, 32] width 94 height 64
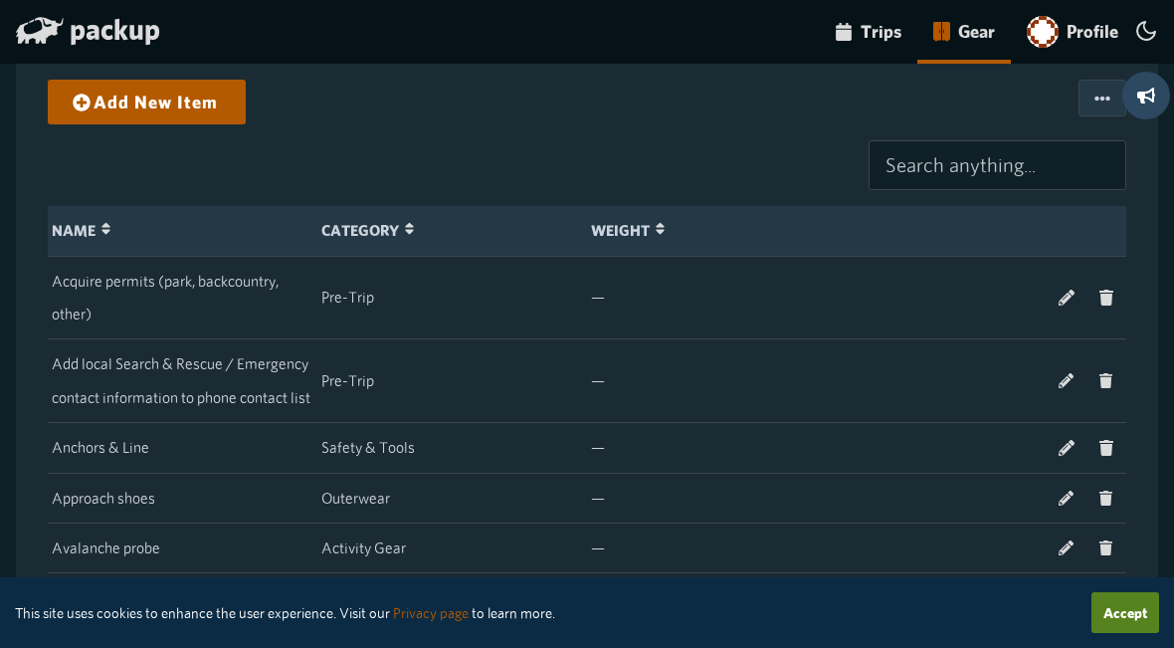
click at [1149, 30] on icon "main-navigation" at bounding box center [1147, 31] width 24 height 24
click at [0, 0] on input "main-navigation" at bounding box center [0, 0] width 0 height 0
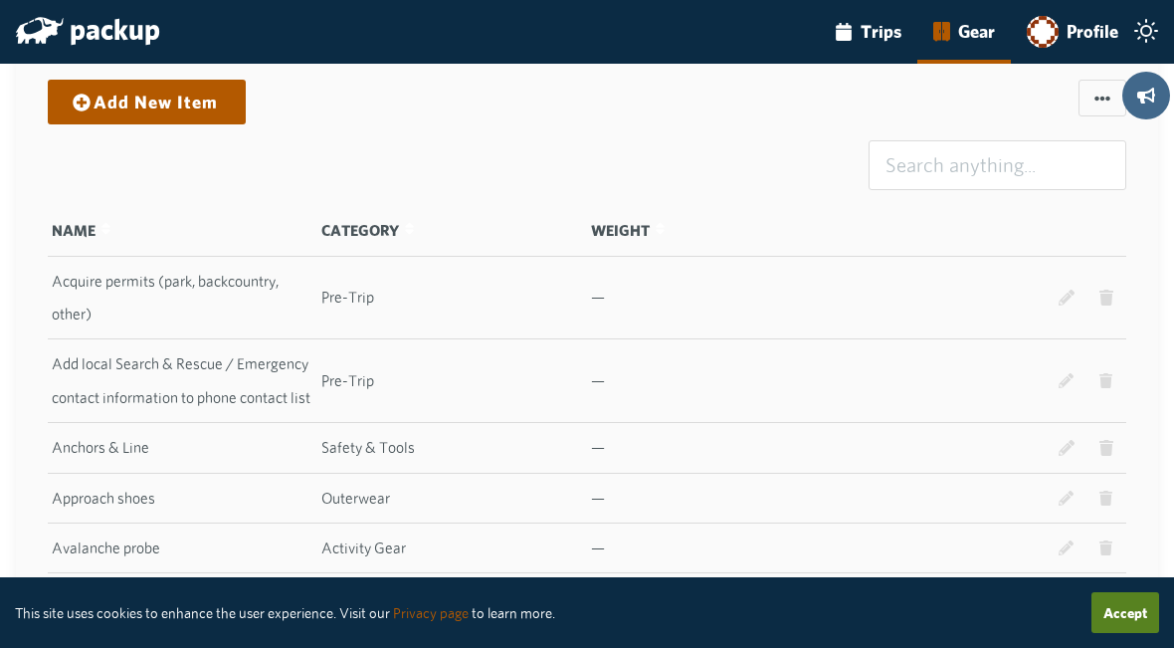
click at [1142, 30] on circle "main-navigation" at bounding box center [1147, 31] width 10 height 10
click at [0, 0] on input "main-navigation" at bounding box center [0, 0] width 0 height 0
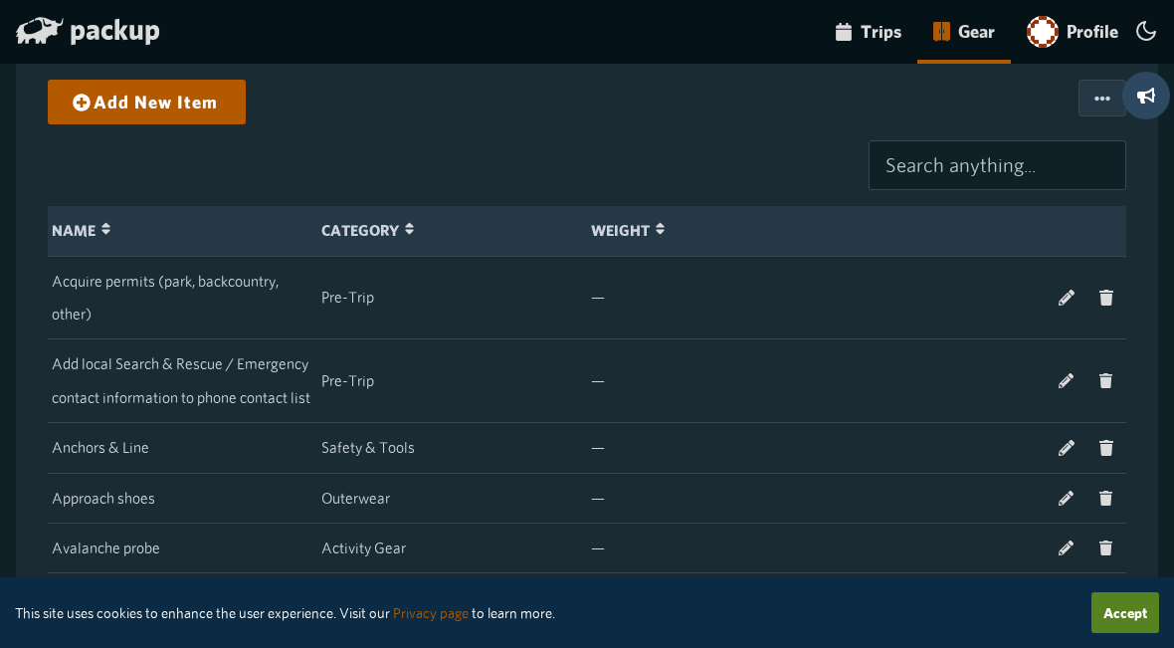
click at [1100, 98] on icon "button" at bounding box center [1103, 98] width 16 height 5
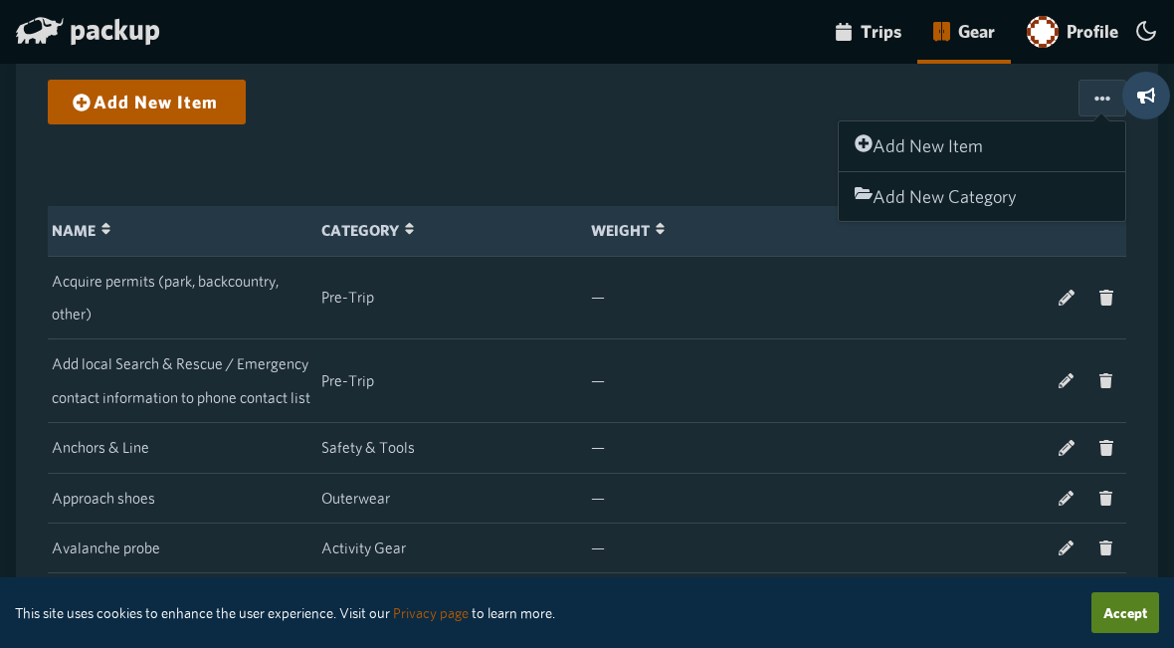
click at [759, 130] on div "Add New Item Add New Item Add New Category" at bounding box center [587, 110] width 1079 height 61
